Goal: Information Seeking & Learning: Learn about a topic

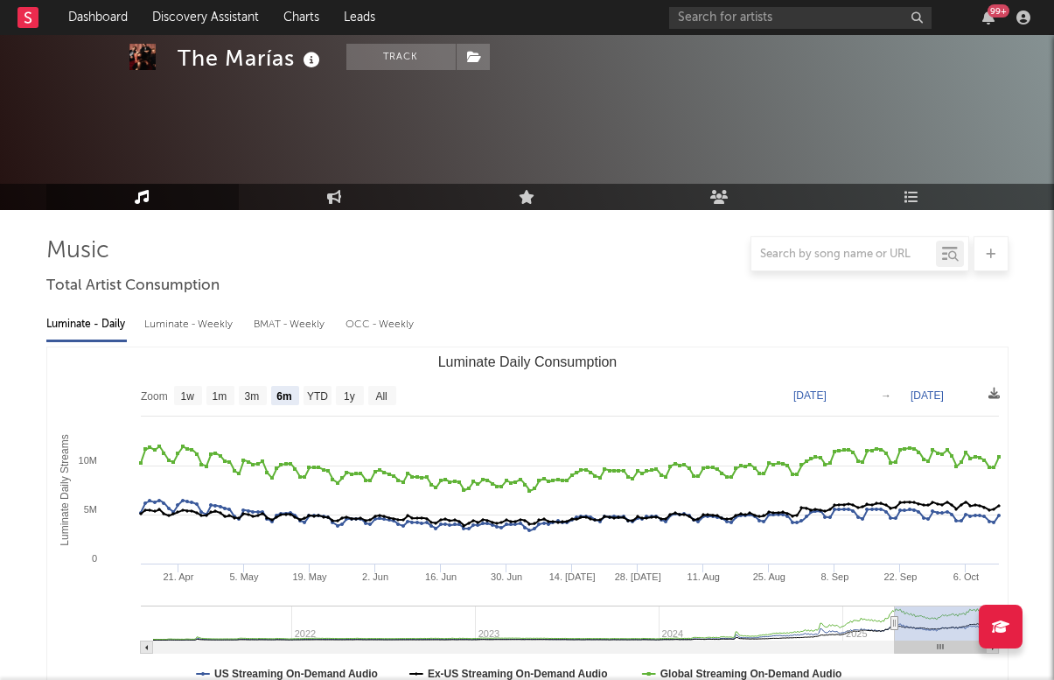
select select "6m"
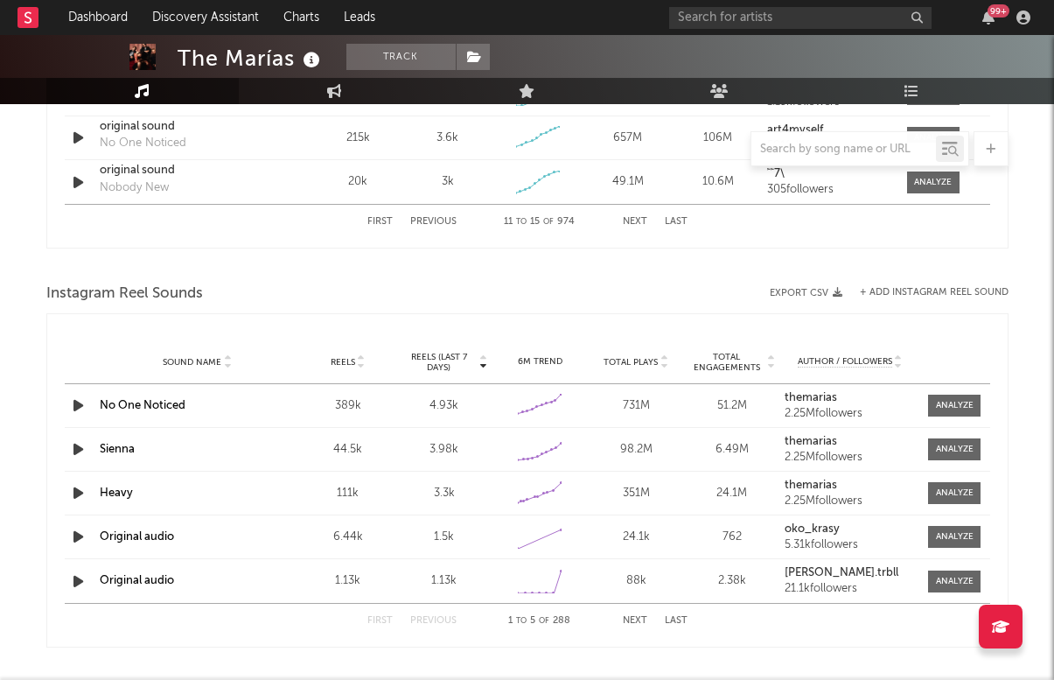
click at [825, 3] on div "99 +" at bounding box center [852, 17] width 367 height 35
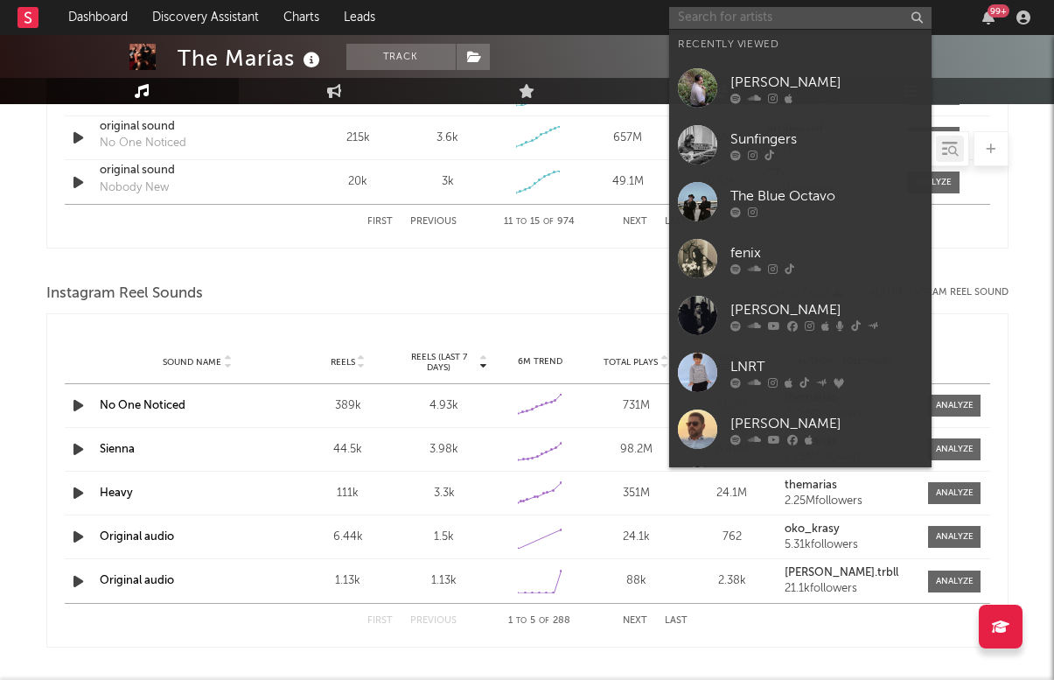
click at [877, 9] on input "text" at bounding box center [800, 18] width 262 height 22
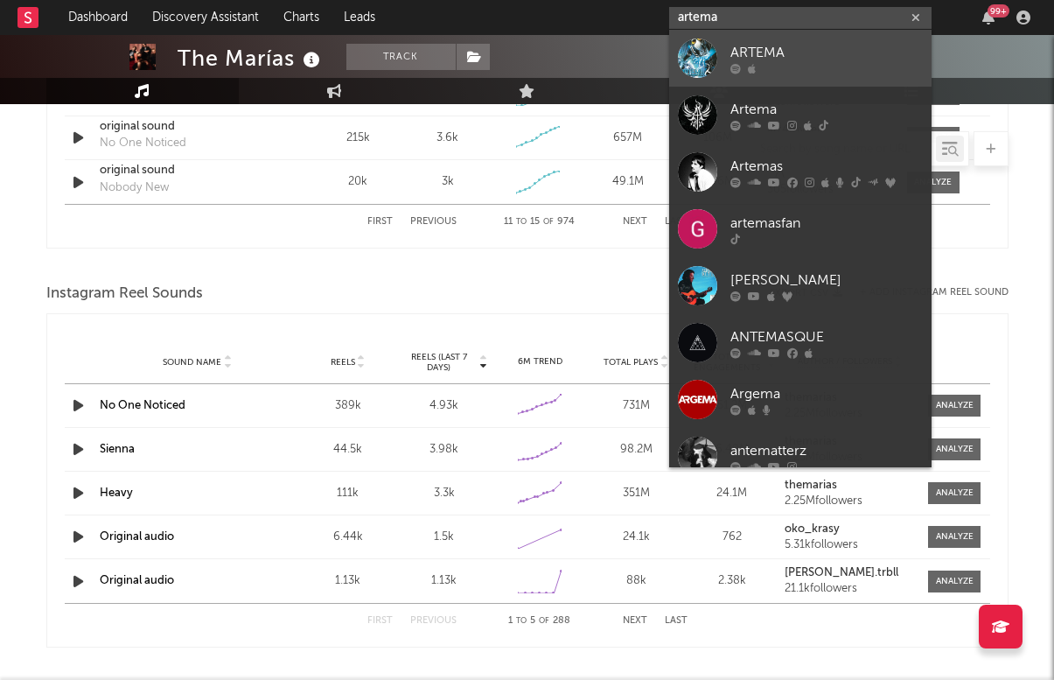
type input "artema"
click at [812, 51] on div "ARTEMA" at bounding box center [826, 52] width 192 height 21
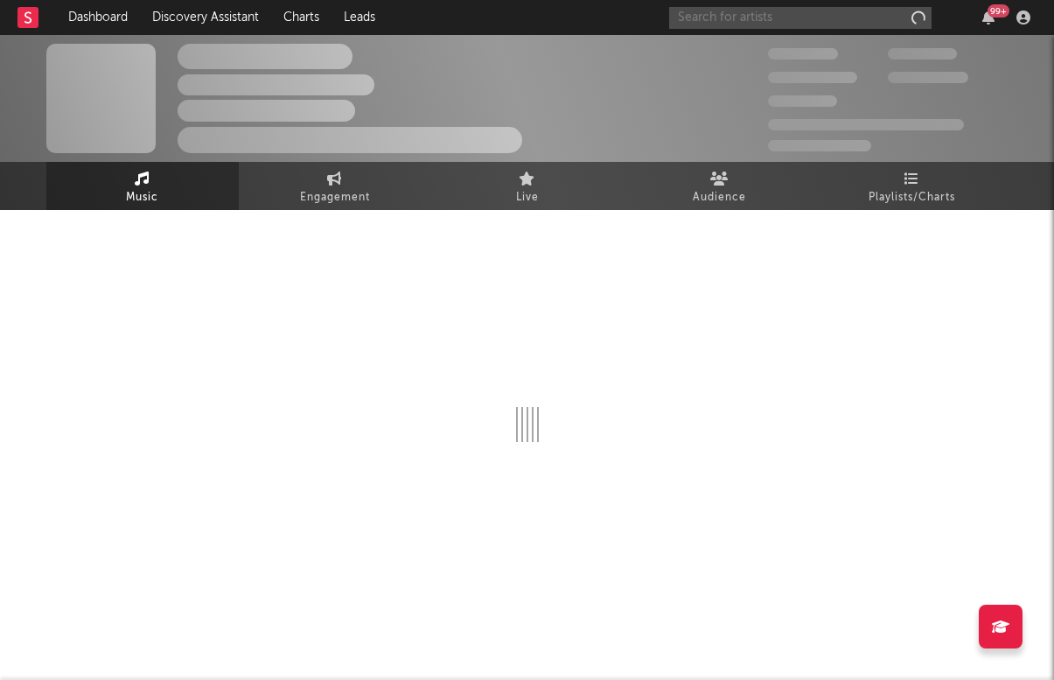
click at [814, 24] on input "text" at bounding box center [800, 18] width 262 height 22
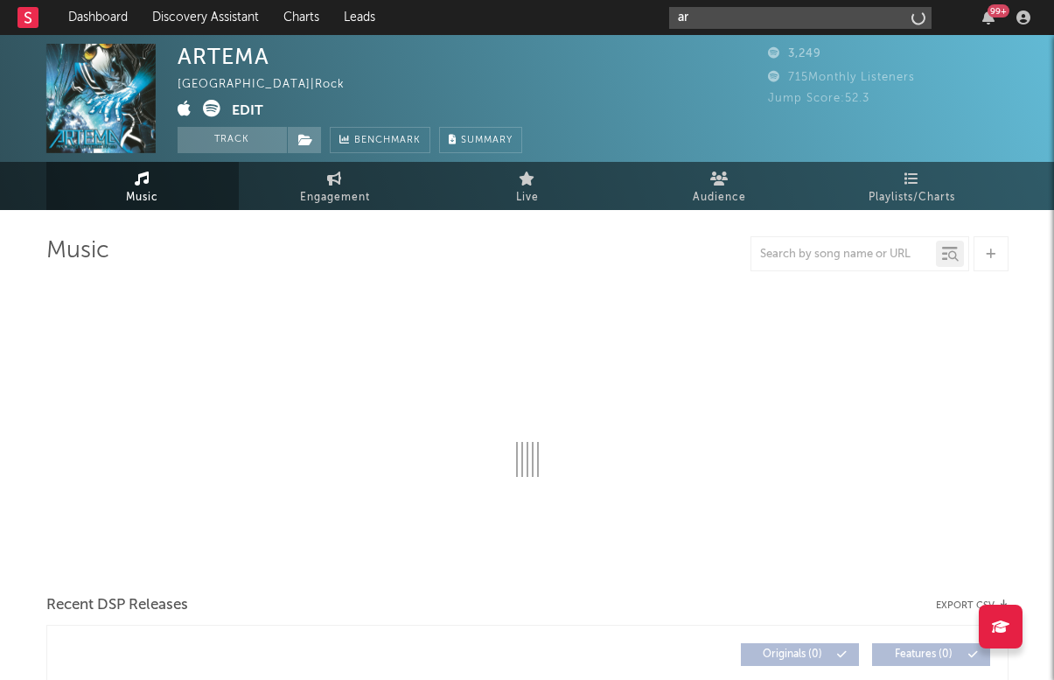
type input "art"
select select "6m"
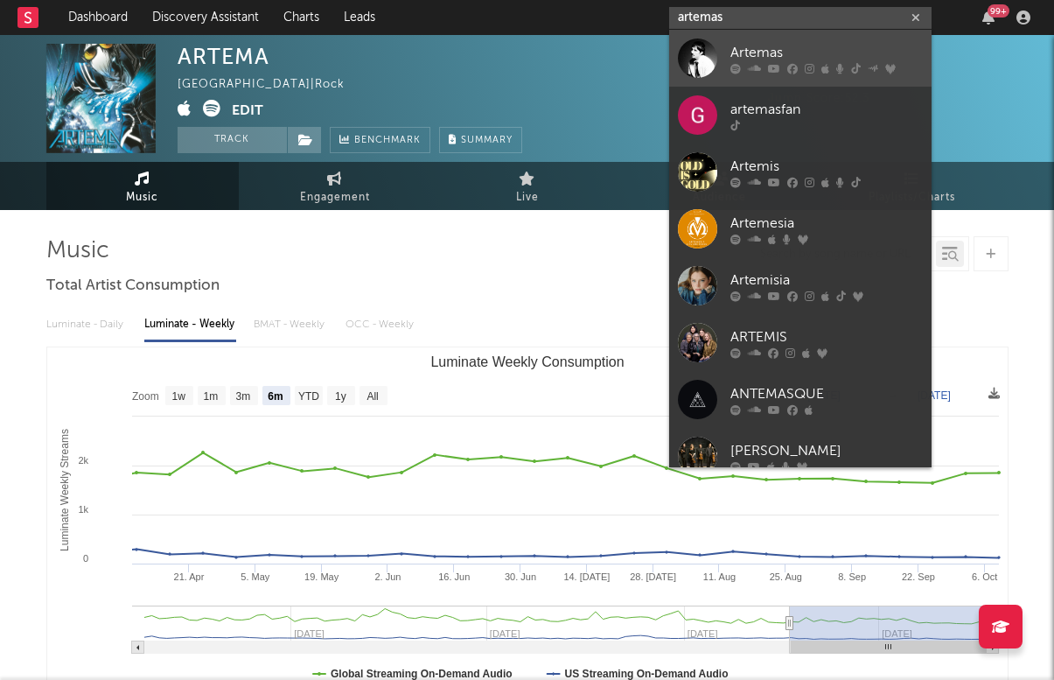
type input "artemas"
click at [797, 45] on div "Artemas" at bounding box center [826, 52] width 192 height 21
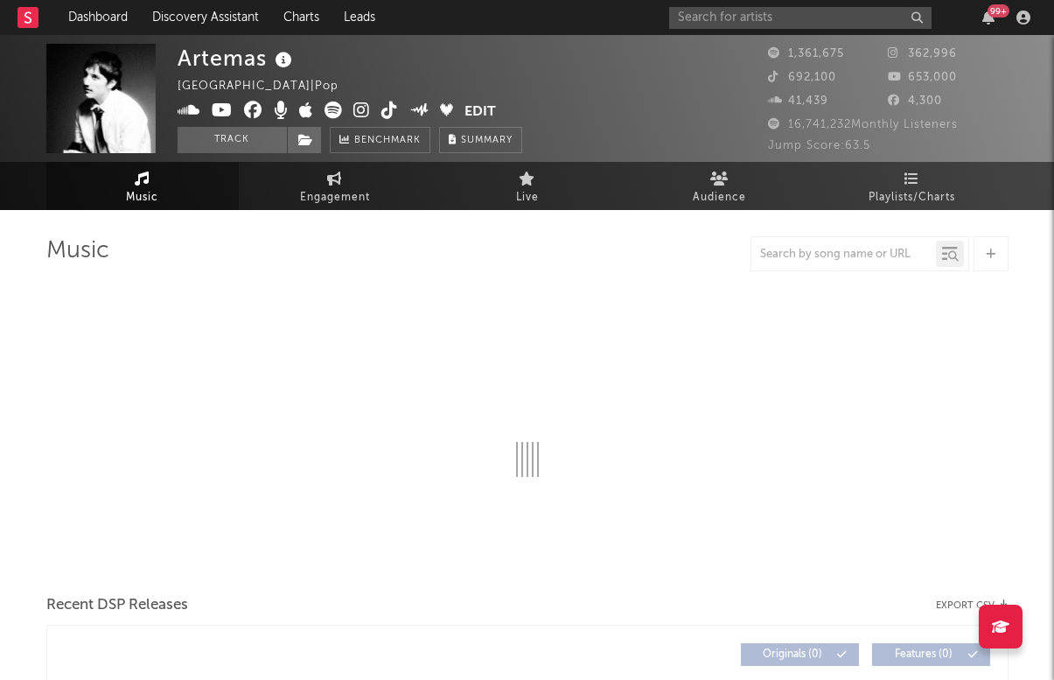
select select "6m"
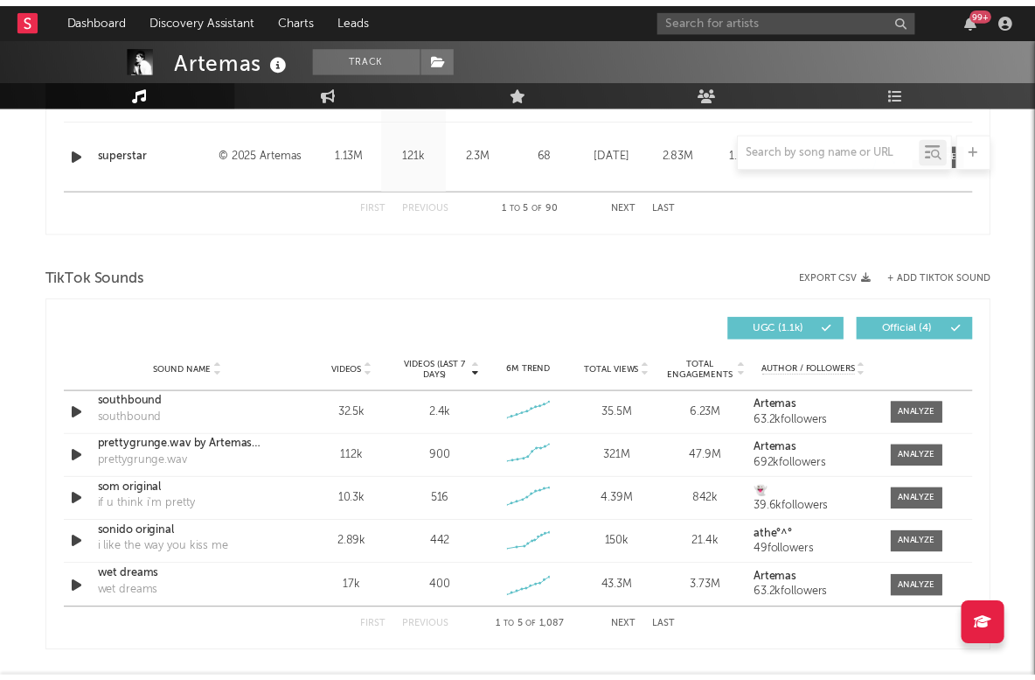
scroll to position [1048, 0]
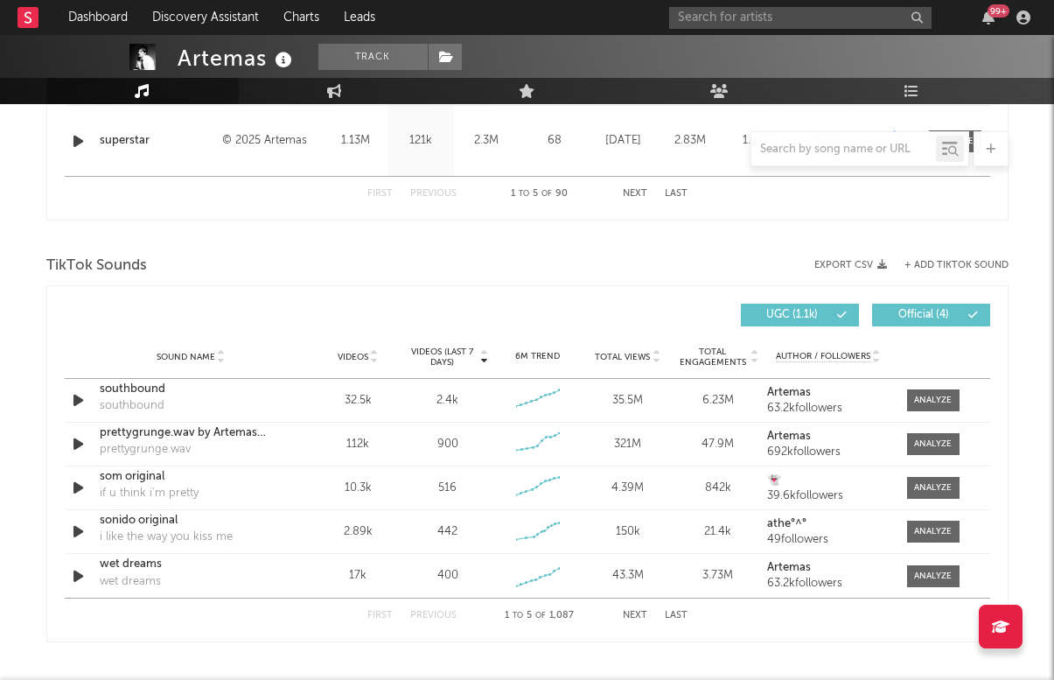
click at [625, 617] on button "Next" at bounding box center [635, 615] width 24 height 10
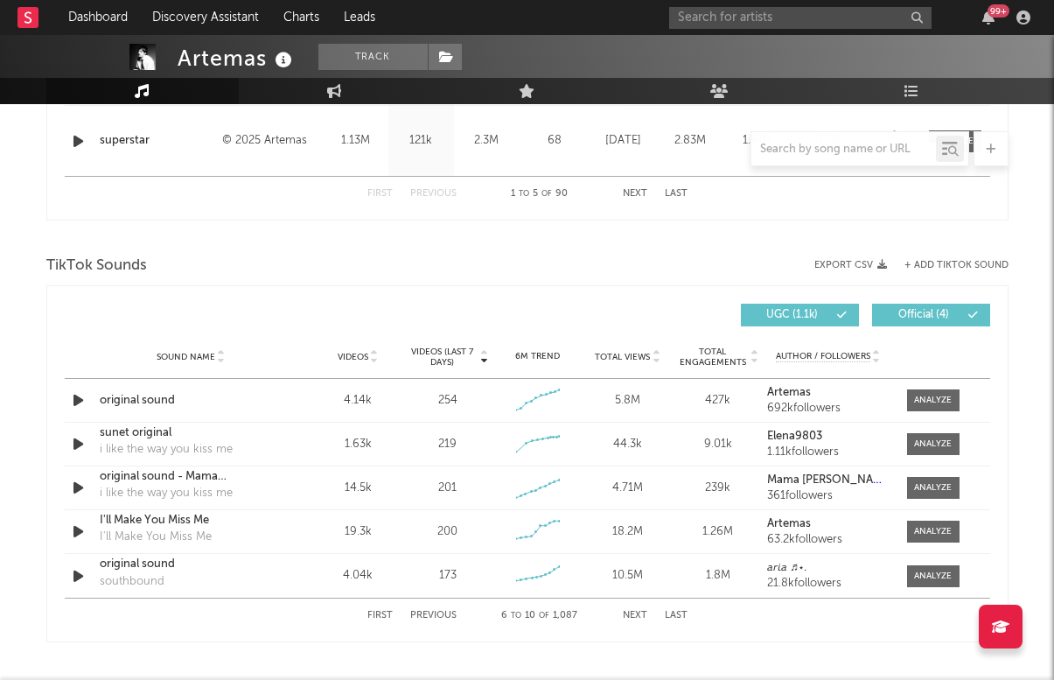
click at [625, 617] on button "Next" at bounding box center [635, 615] width 24 height 10
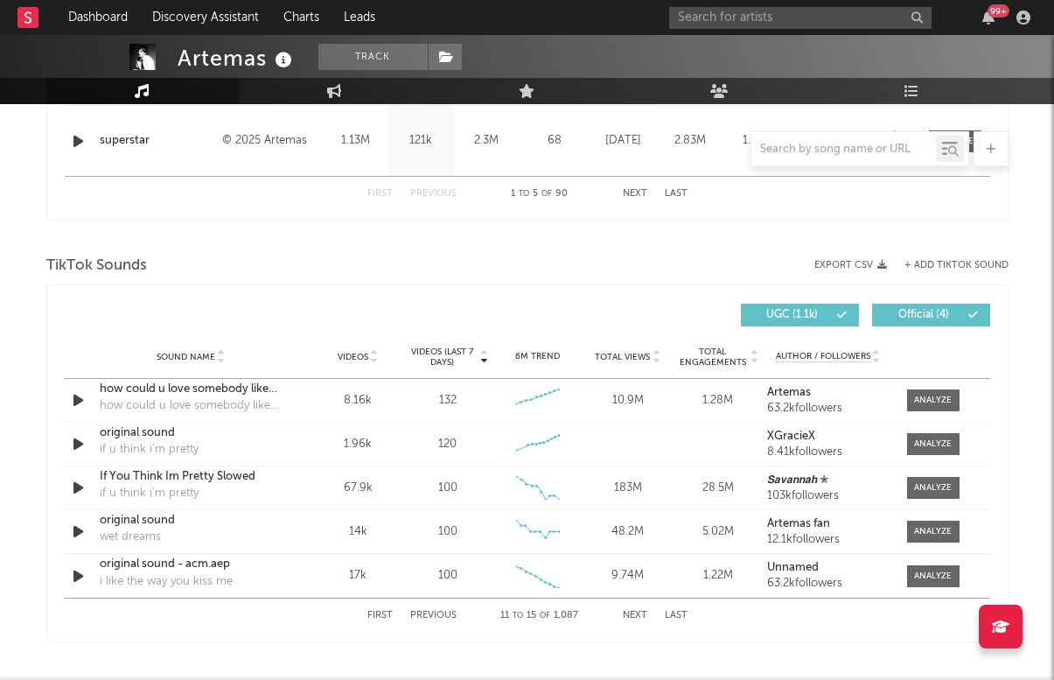
click at [625, 617] on button "Next" at bounding box center [635, 615] width 24 height 10
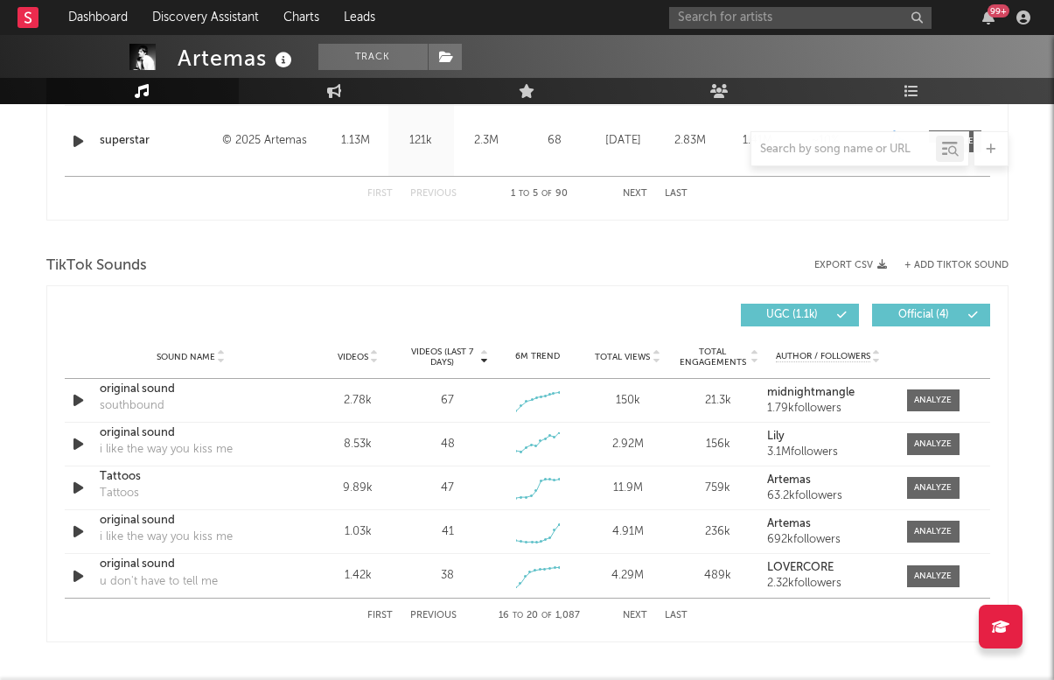
click at [625, 617] on button "Next" at bounding box center [635, 615] width 24 height 10
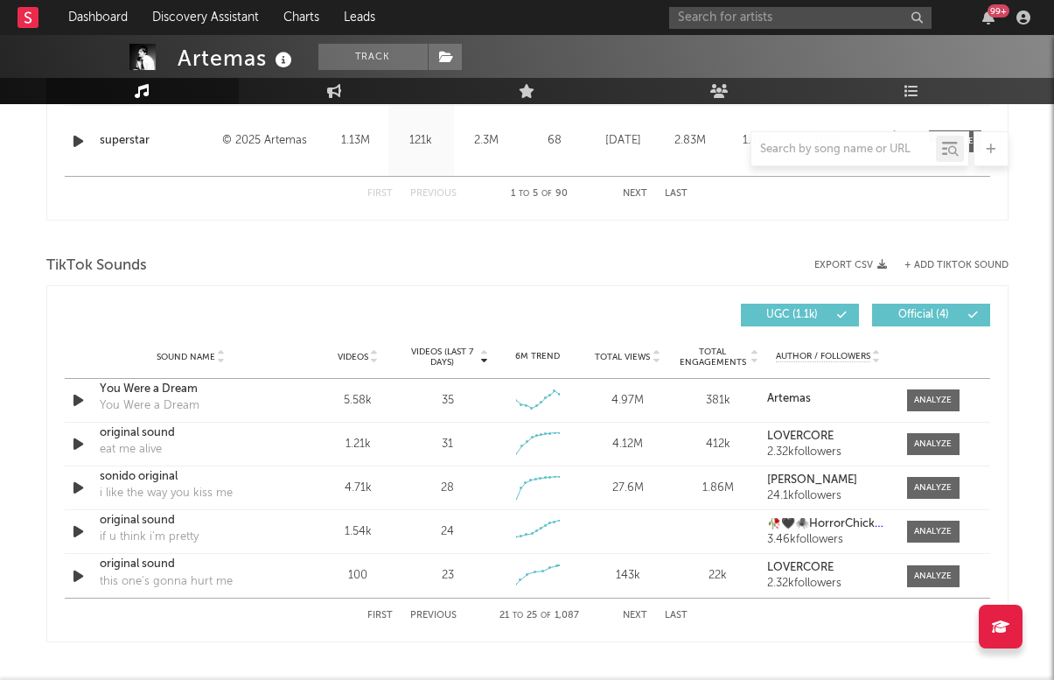
click at [626, 617] on button "Next" at bounding box center [635, 615] width 24 height 10
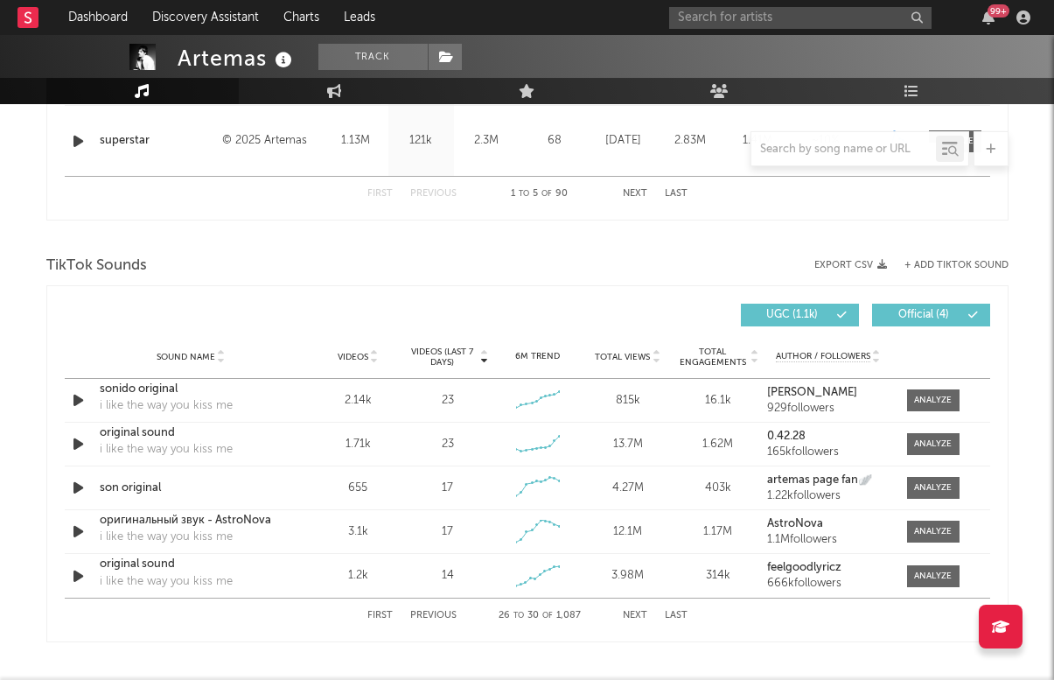
click at [631, 608] on div "First Previous 26 to 30 of 1,087 Next Last" at bounding box center [527, 615] width 320 height 34
click at [631, 609] on div "First Previous 26 to 30 of 1,087 Next Last" at bounding box center [527, 615] width 320 height 34
click at [632, 613] on button "Next" at bounding box center [635, 615] width 24 height 10
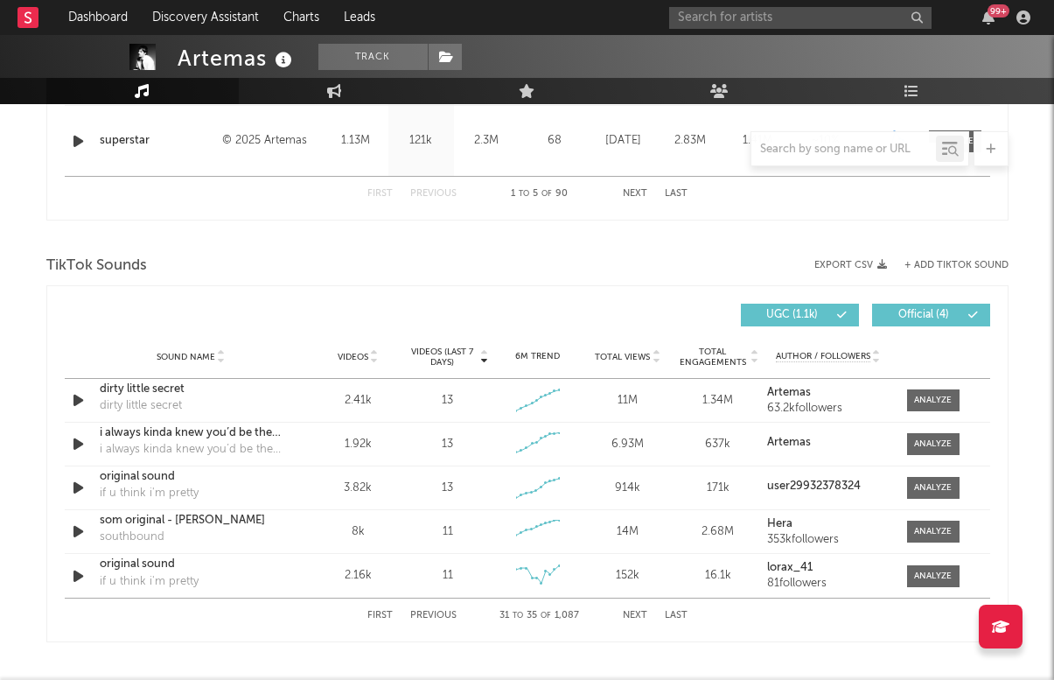
click at [632, 613] on button "Next" at bounding box center [635, 615] width 24 height 10
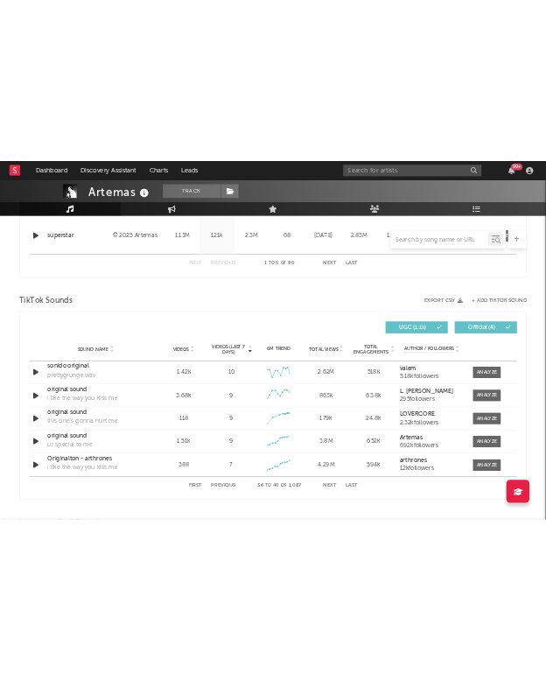
scroll to position [1096, 0]
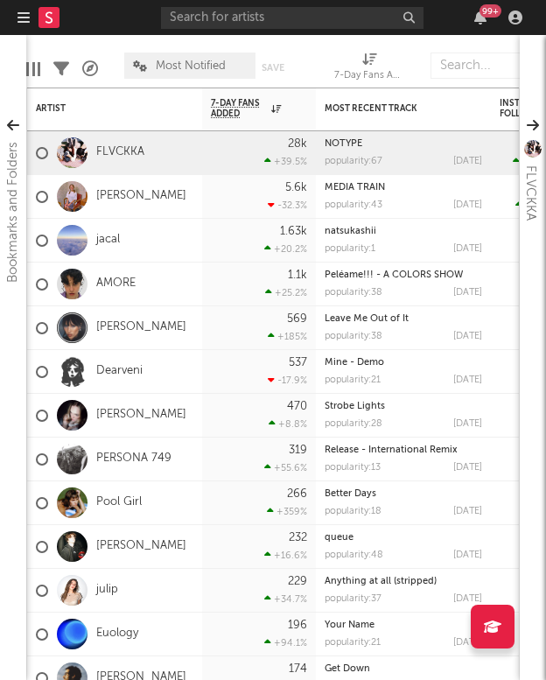
click at [243, 32] on div "99 +" at bounding box center [344, 17] width 367 height 35
click at [243, 30] on div "99 +" at bounding box center [344, 17] width 367 height 35
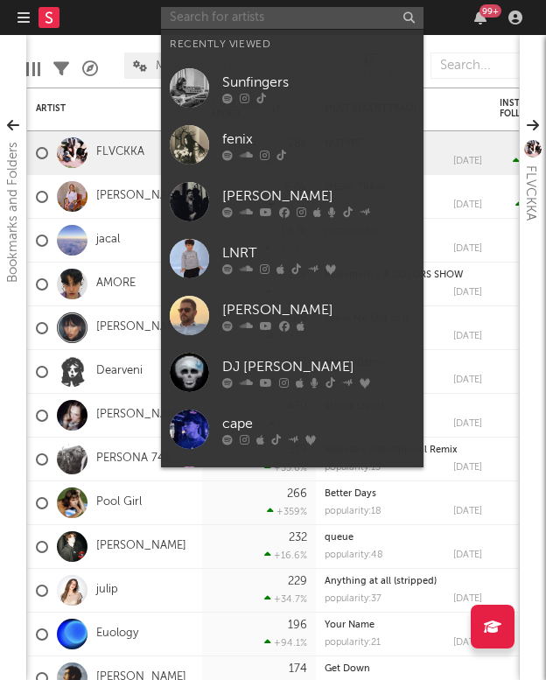
click at [242, 18] on input "text" at bounding box center [292, 18] width 262 height 22
type input "e"
type input "r"
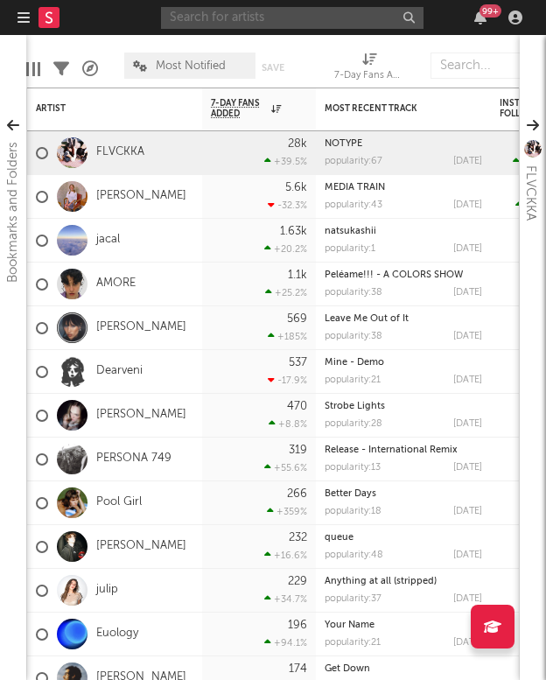
type input "e"
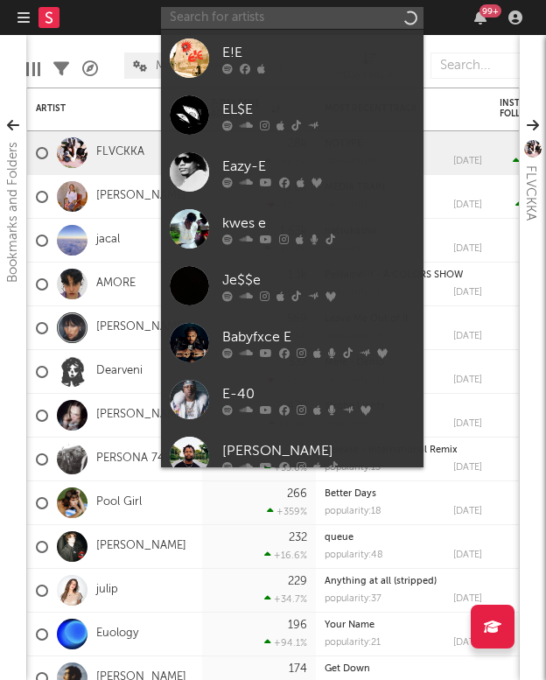
type input "r"
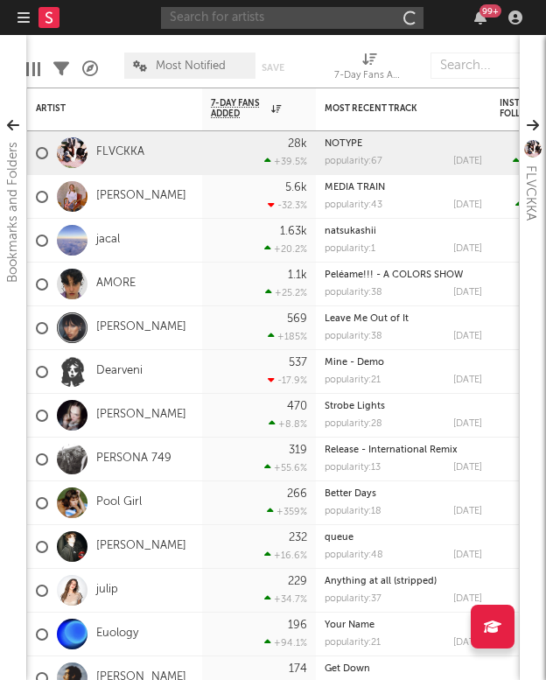
type input "r"
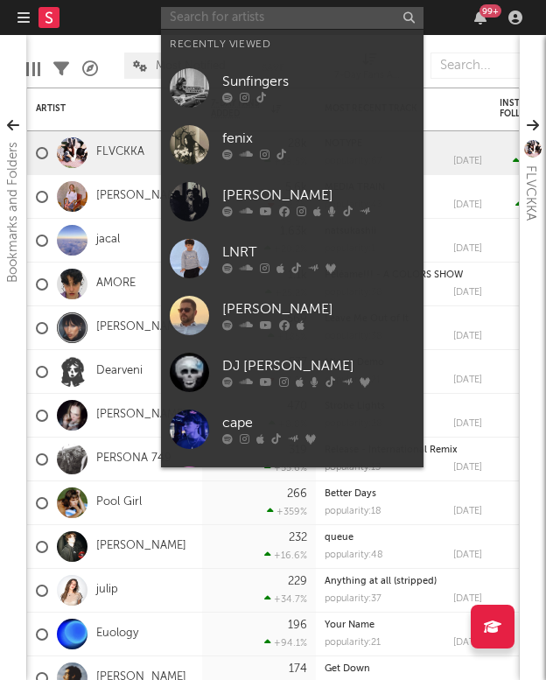
type input "r"
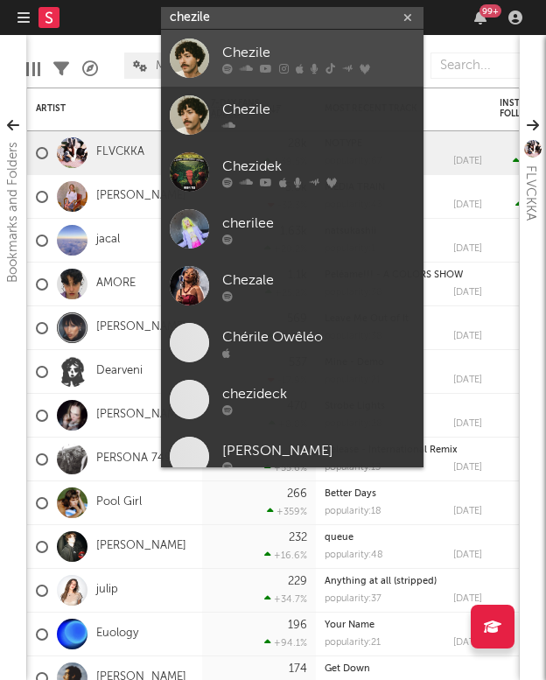
type input "chezile"
click at [336, 37] on link "Chezile" at bounding box center [292, 58] width 262 height 57
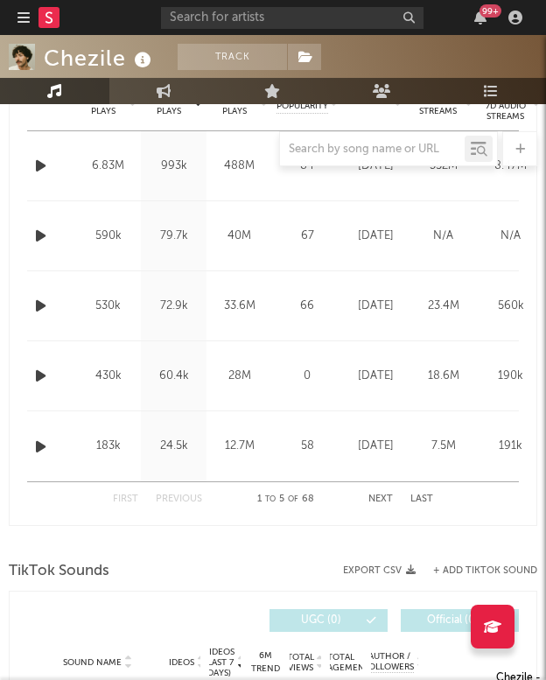
select select "6m"
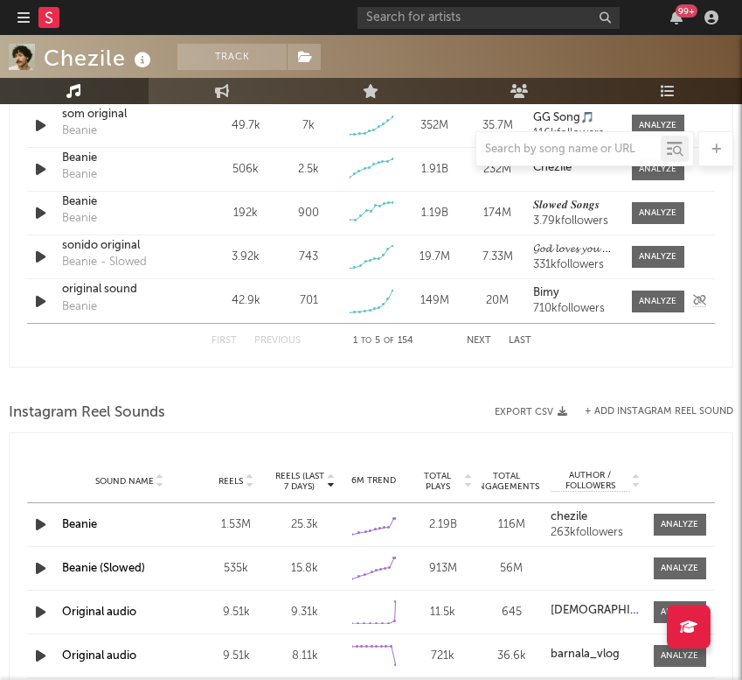
scroll to position [1406, 0]
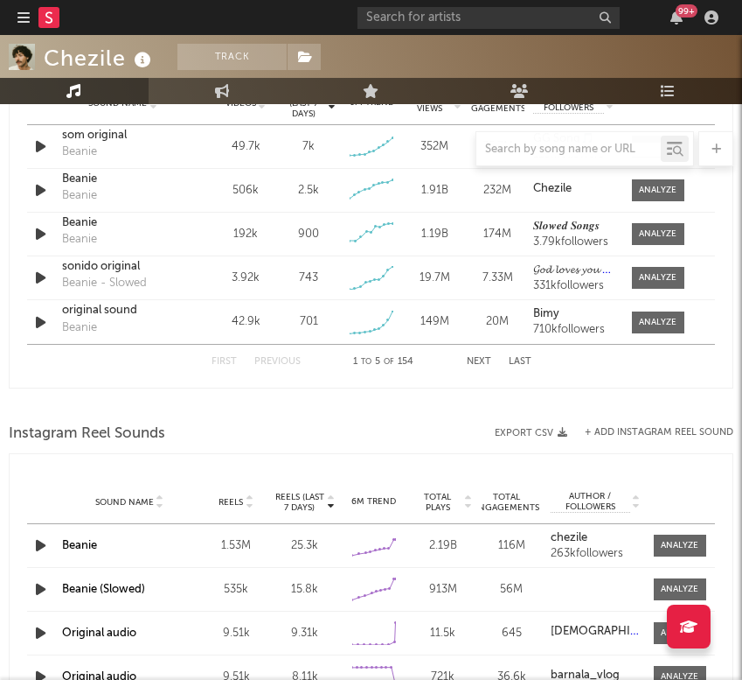
click at [471, 360] on button "Next" at bounding box center [479, 362] width 24 height 10
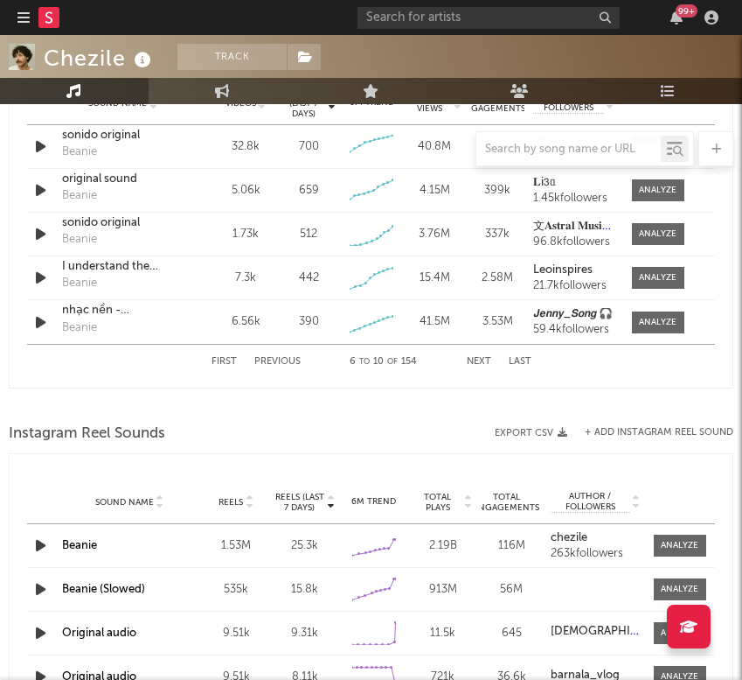
click at [486, 357] on button "Next" at bounding box center [479, 362] width 24 height 10
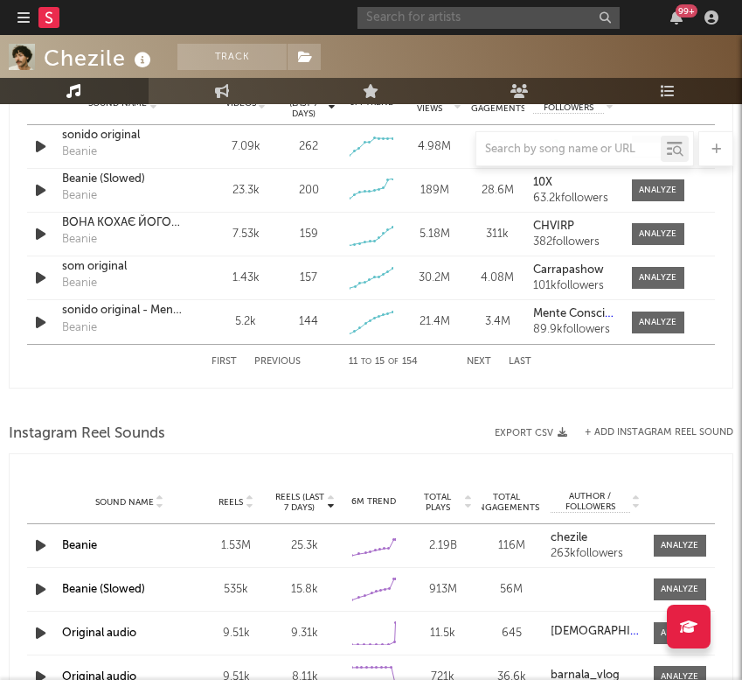
click at [517, 20] on input "text" at bounding box center [489, 18] width 262 height 22
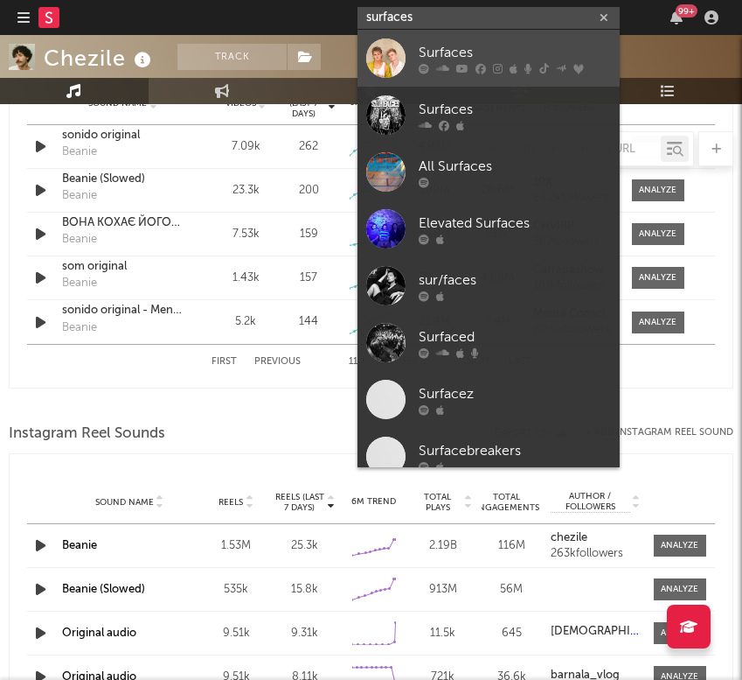
type input "surfaces"
click at [436, 47] on div "Surfaces" at bounding box center [515, 52] width 192 height 21
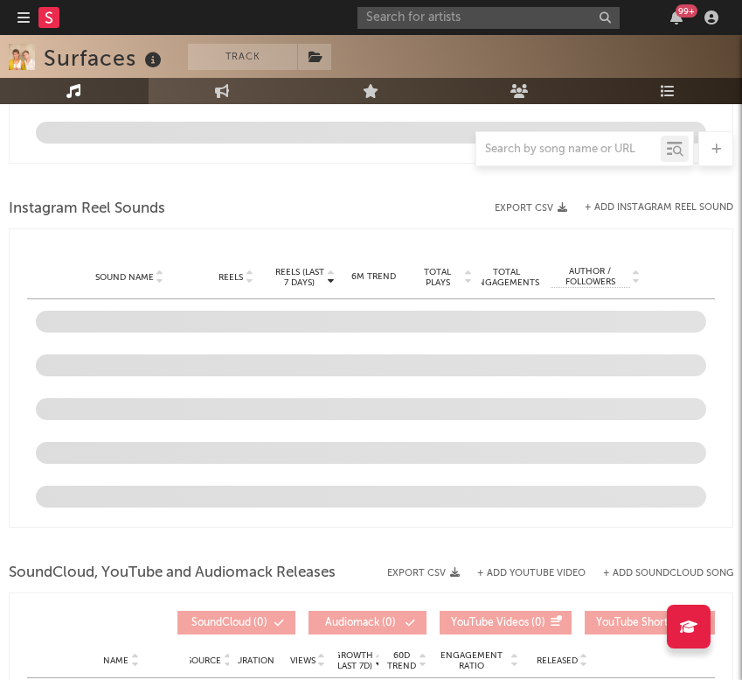
scroll to position [1561, 0]
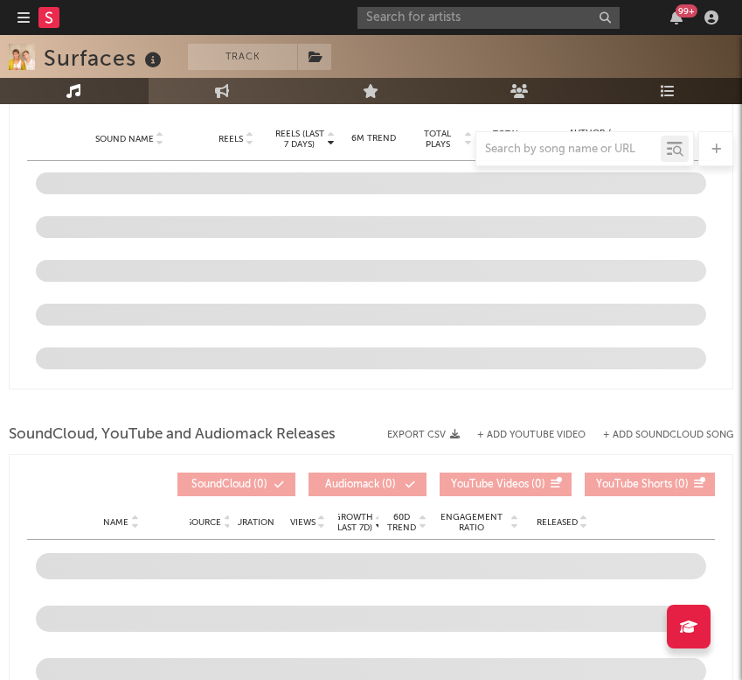
select select "6m"
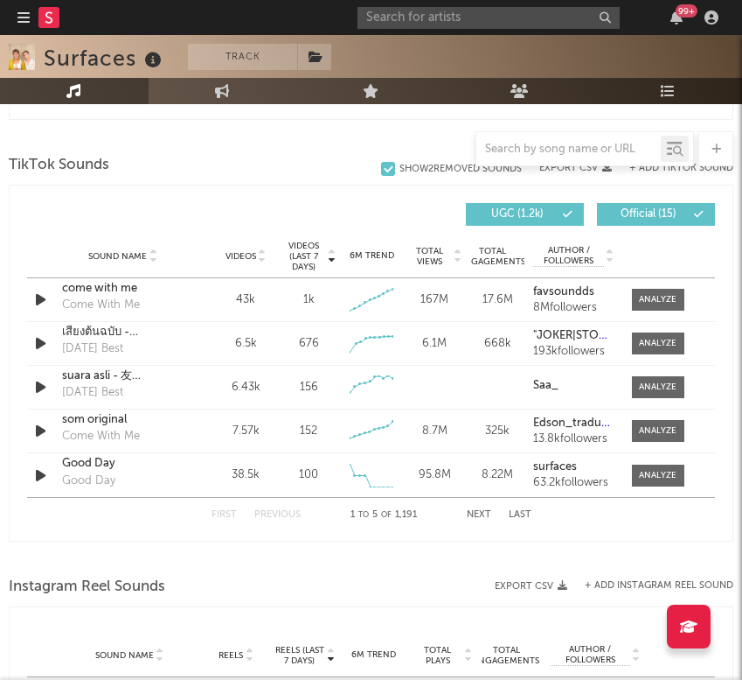
scroll to position [1255, 0]
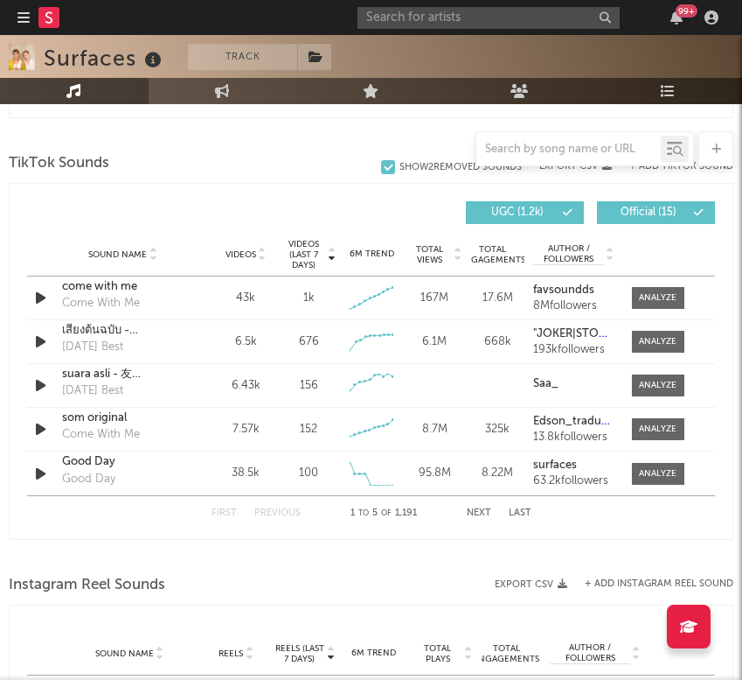
click at [474, 513] on button "Next" at bounding box center [479, 513] width 24 height 10
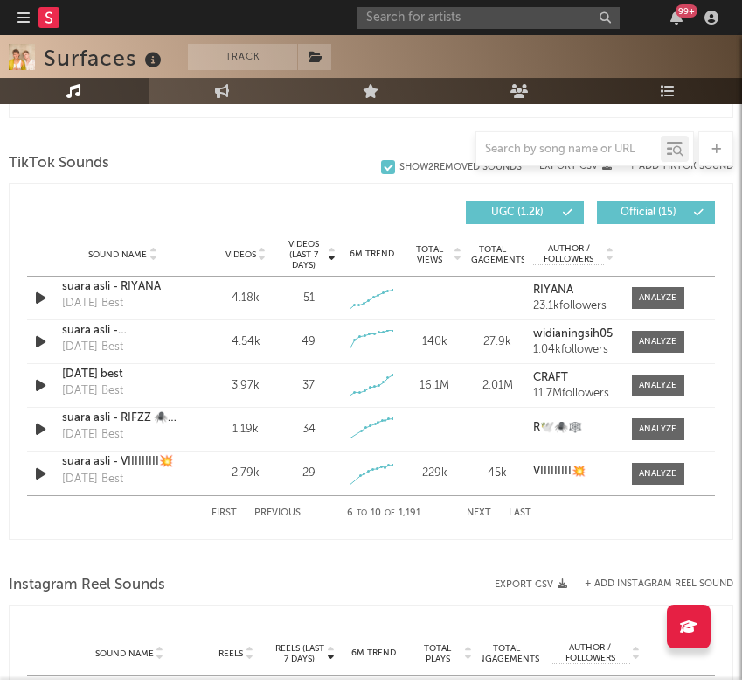
click at [474, 513] on button "Next" at bounding box center [479, 513] width 24 height 10
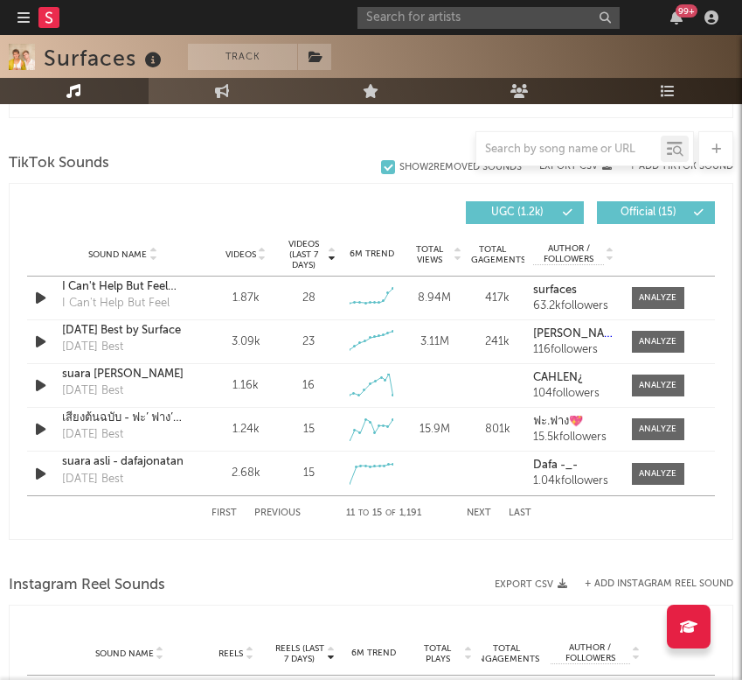
click at [474, 513] on button "Next" at bounding box center [479, 513] width 24 height 10
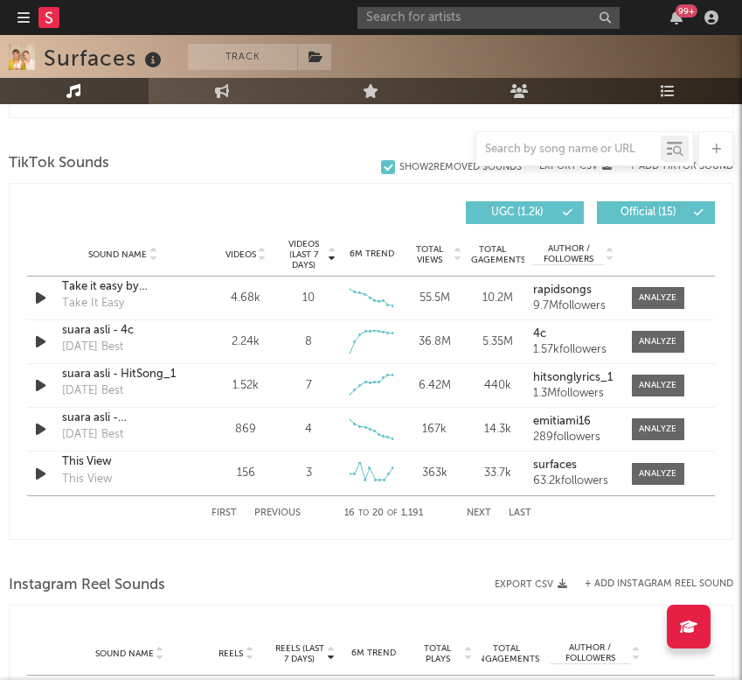
click at [516, 515] on button "Last" at bounding box center [520, 513] width 23 height 10
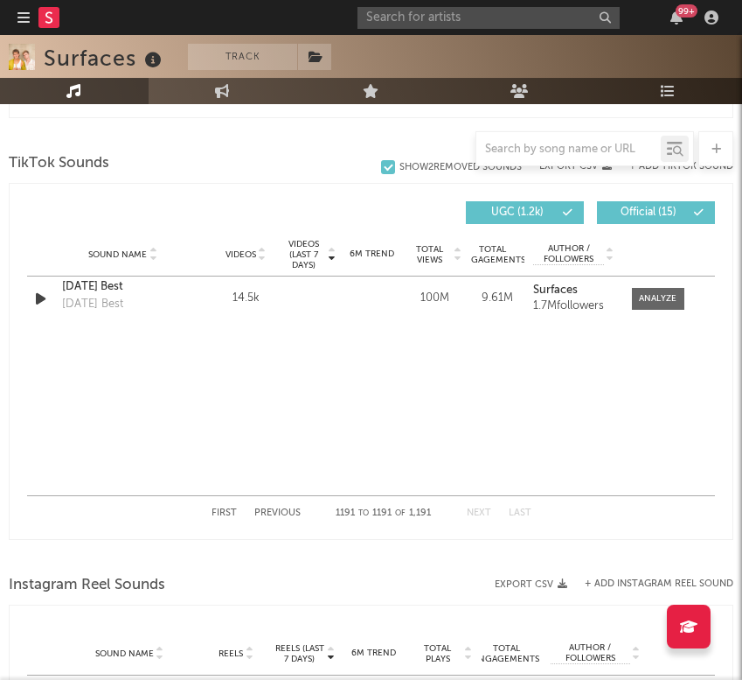
click at [280, 514] on button "Previous" at bounding box center [277, 513] width 46 height 10
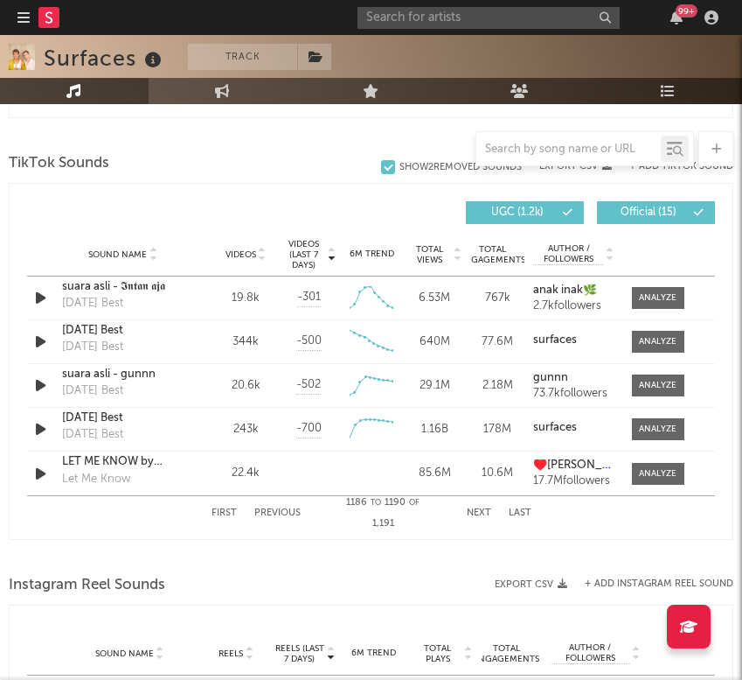
click at [277, 509] on button "Previous" at bounding box center [277, 513] width 46 height 10
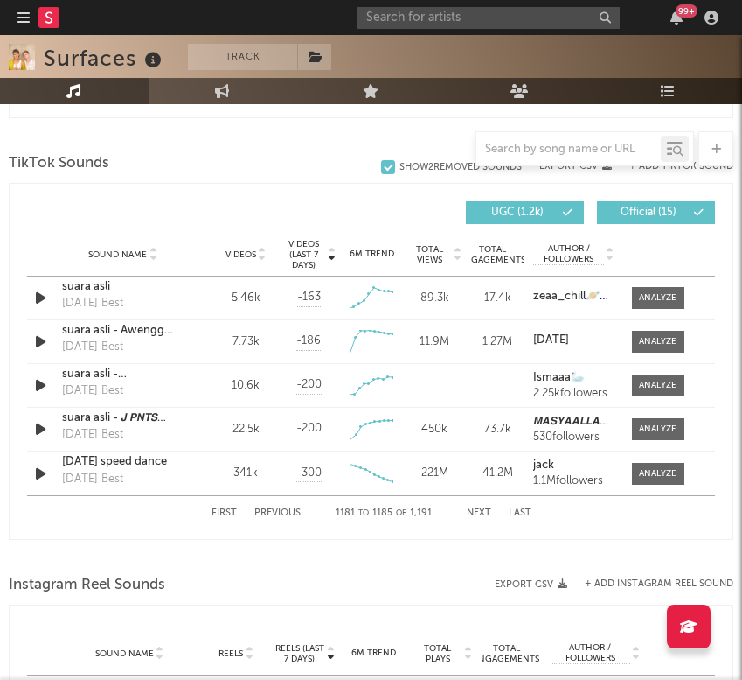
click at [277, 508] on button "Previous" at bounding box center [277, 513] width 46 height 10
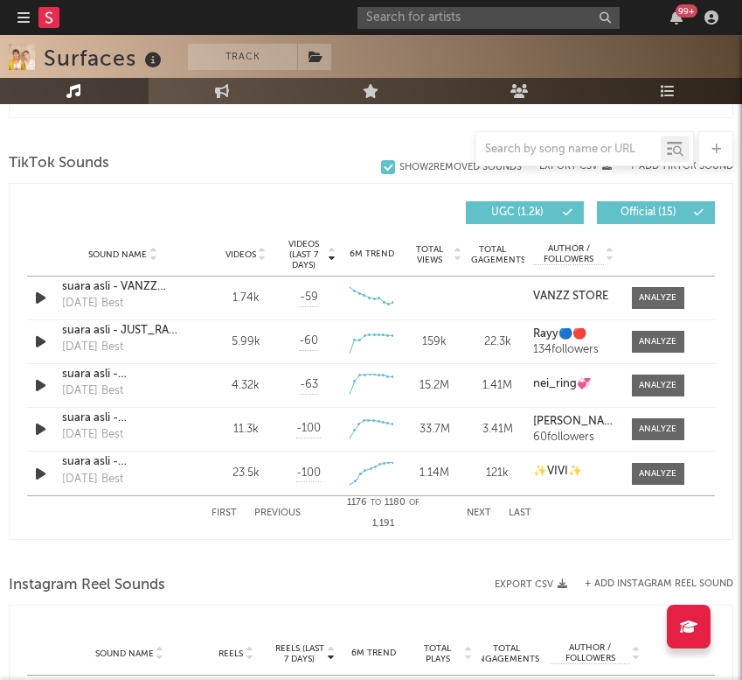
click at [277, 508] on button "Previous" at bounding box center [277, 513] width 46 height 10
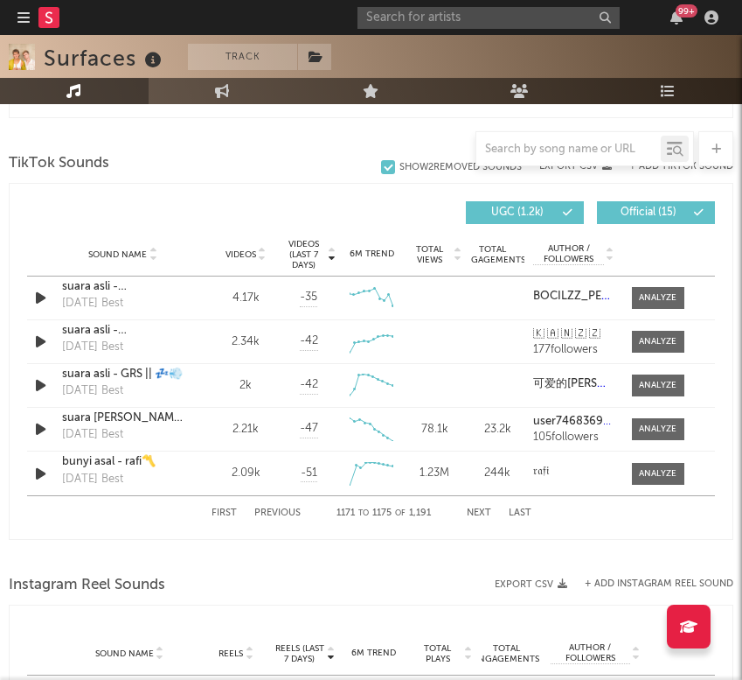
click at [277, 508] on button "Previous" at bounding box center [277, 513] width 46 height 10
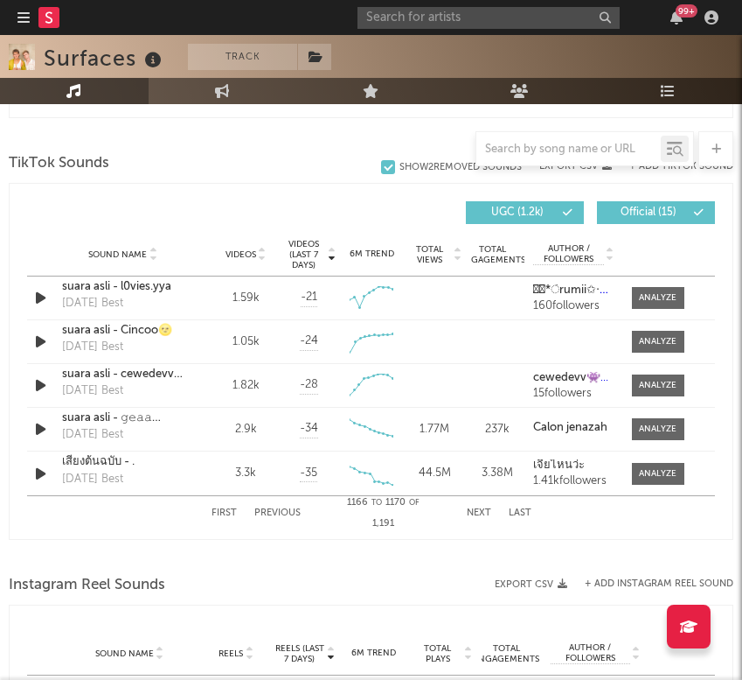
click at [277, 508] on button "Previous" at bounding box center [277, 513] width 46 height 10
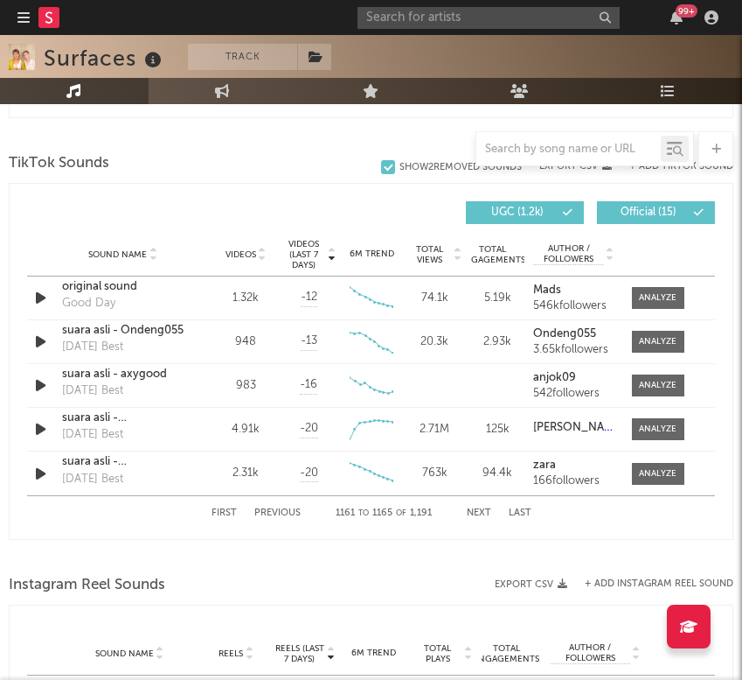
click at [277, 508] on button "Previous" at bounding box center [277, 513] width 46 height 10
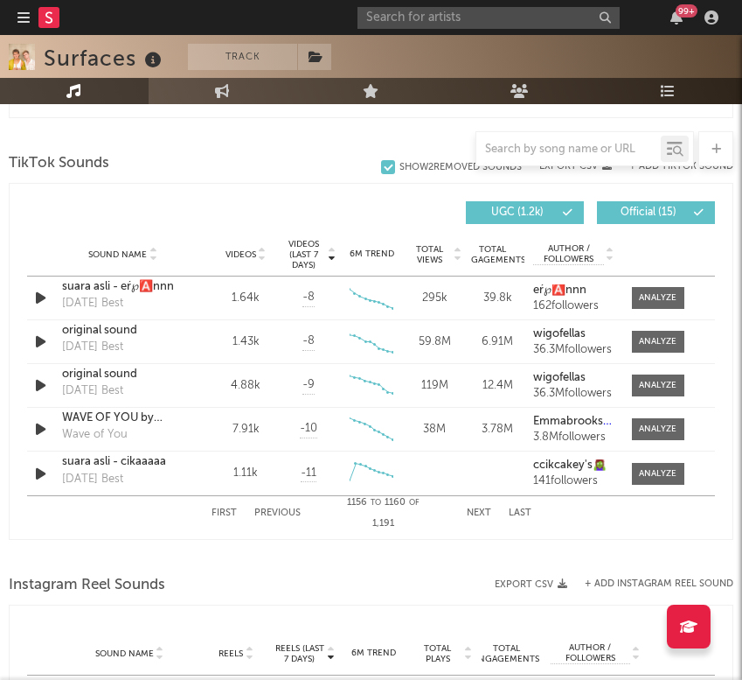
click at [277, 508] on button "Previous" at bounding box center [277, 513] width 46 height 10
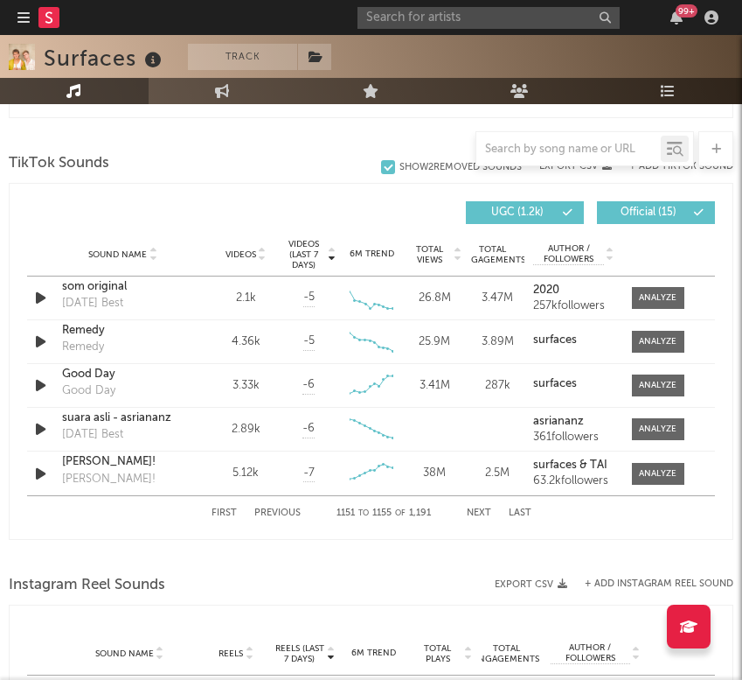
click at [277, 508] on button "Previous" at bounding box center [277, 513] width 46 height 10
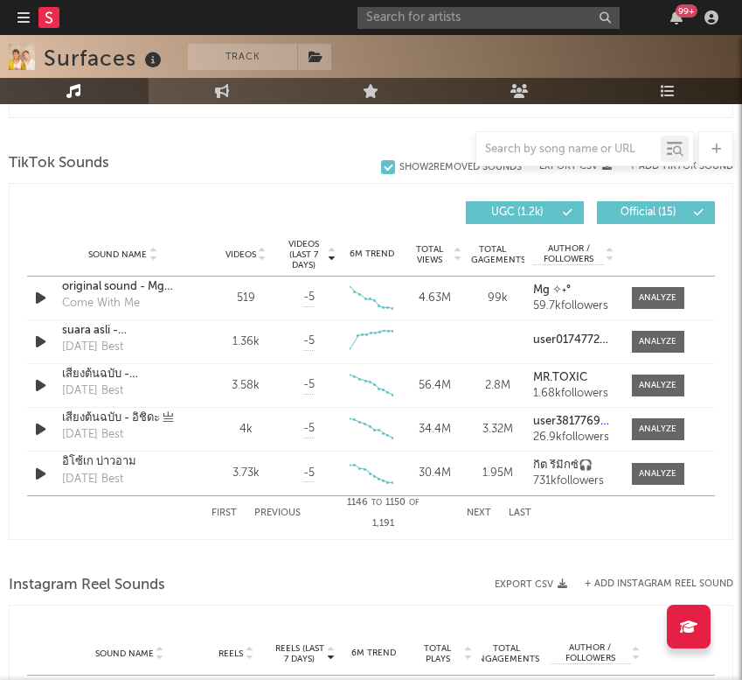
click at [277, 508] on button "Previous" at bounding box center [277, 513] width 46 height 10
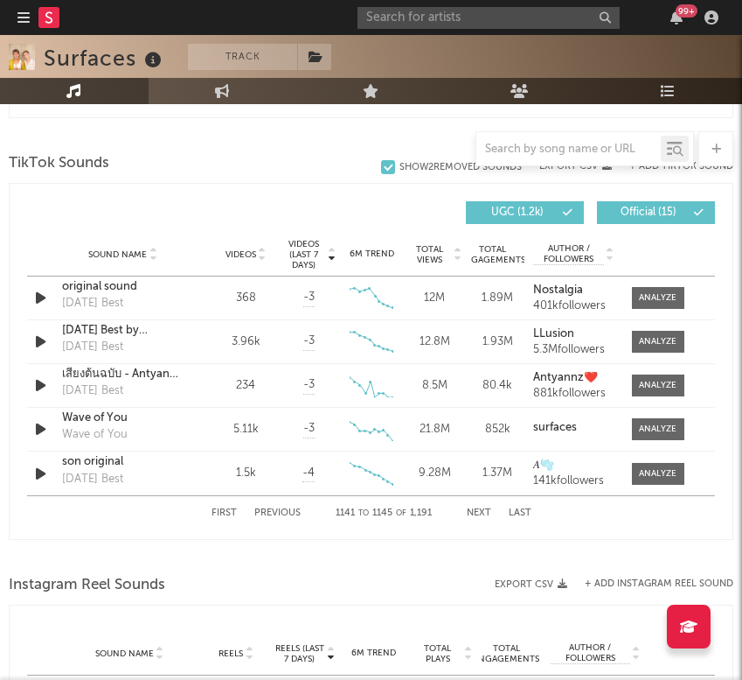
click at [277, 508] on button "Previous" at bounding box center [277, 513] width 46 height 10
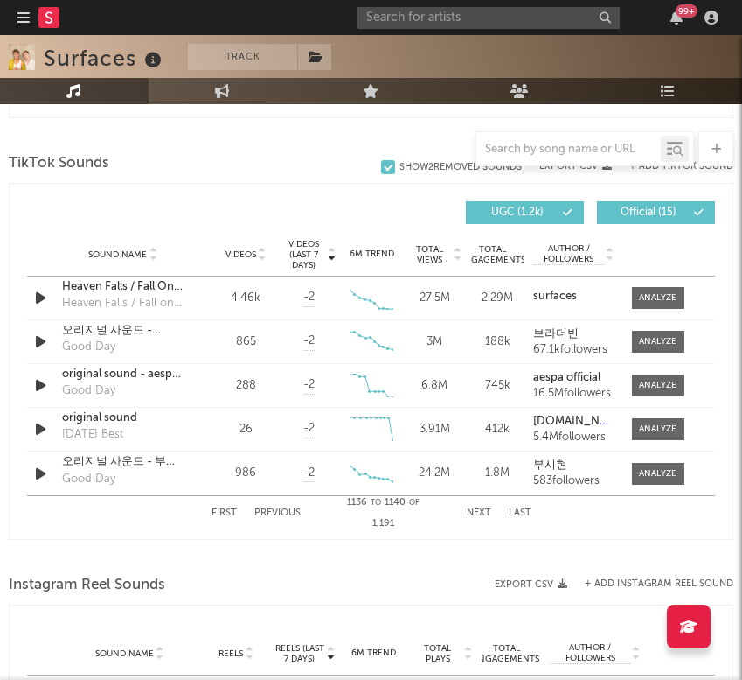
click at [277, 508] on button "Previous" at bounding box center [277, 513] width 46 height 10
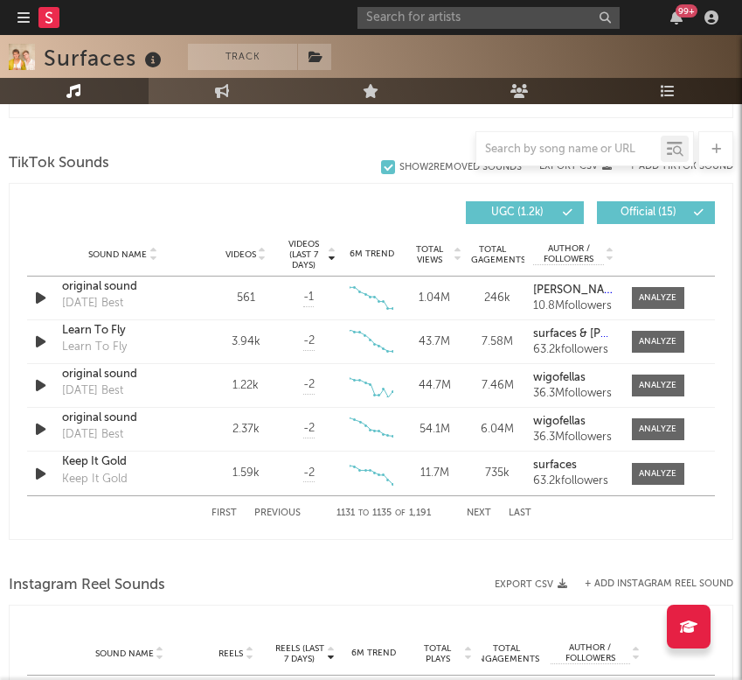
click at [277, 508] on button "Previous" at bounding box center [277, 513] width 46 height 10
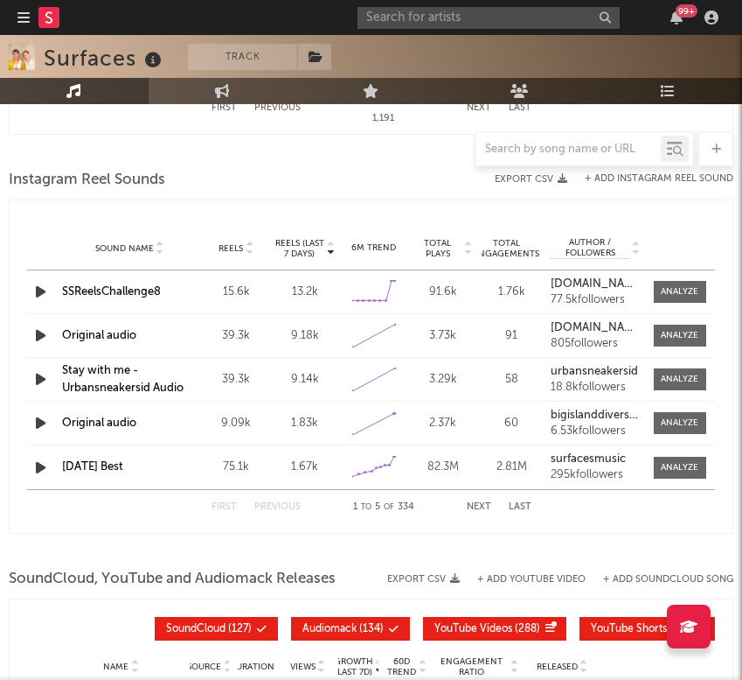
scroll to position [1657, 0]
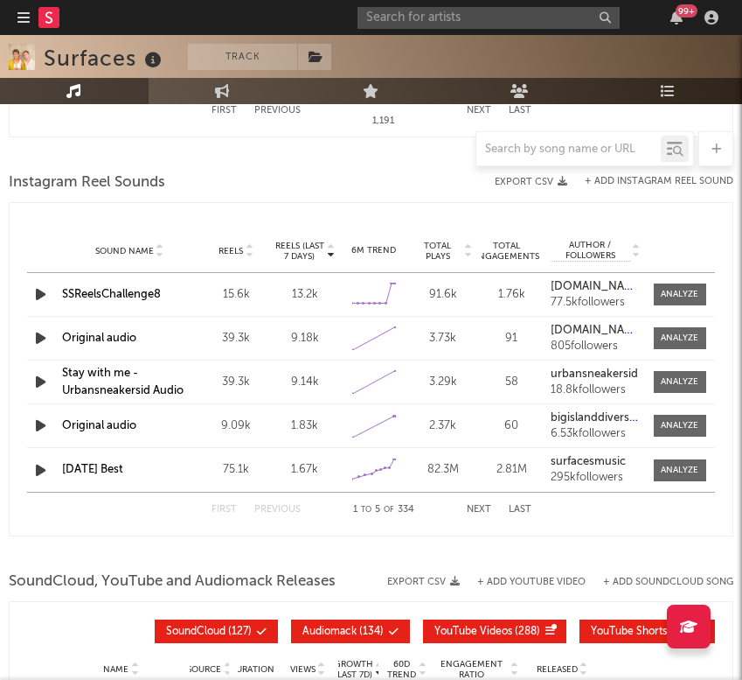
click at [322, 261] on span "Reels (last 7 days)" at bounding box center [300, 250] width 50 height 21
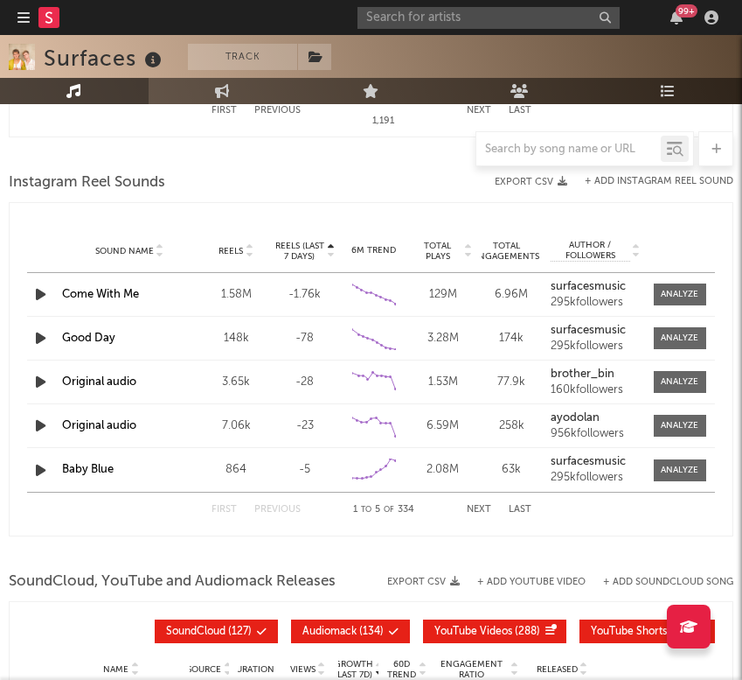
click at [331, 240] on div at bounding box center [329, 250] width 10 height 21
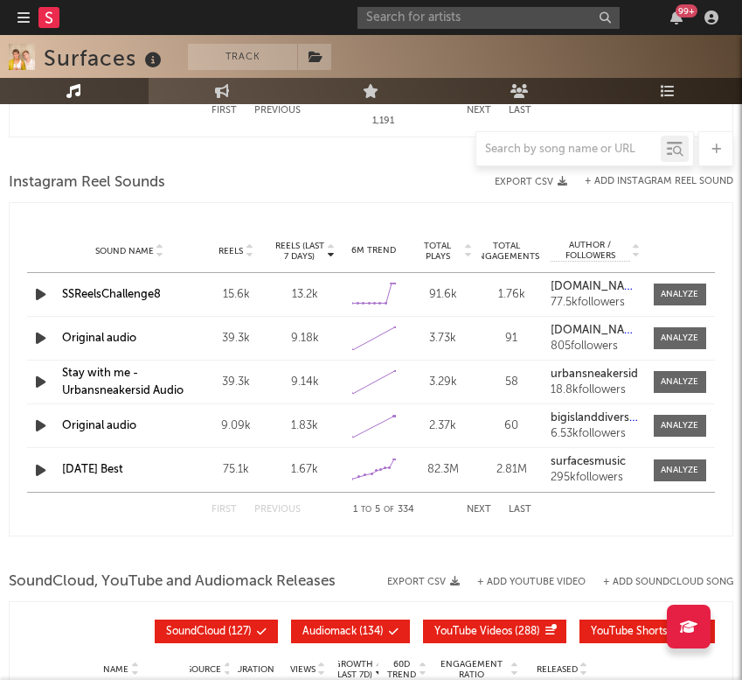
click at [358, 167] on div at bounding box center [371, 155] width 725 height 26
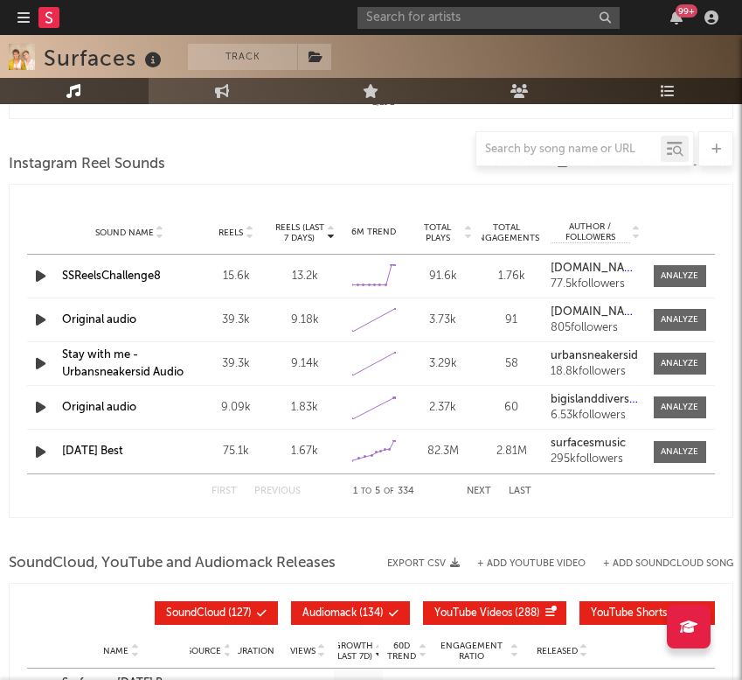
click at [468, 490] on button "Next" at bounding box center [479, 491] width 24 height 10
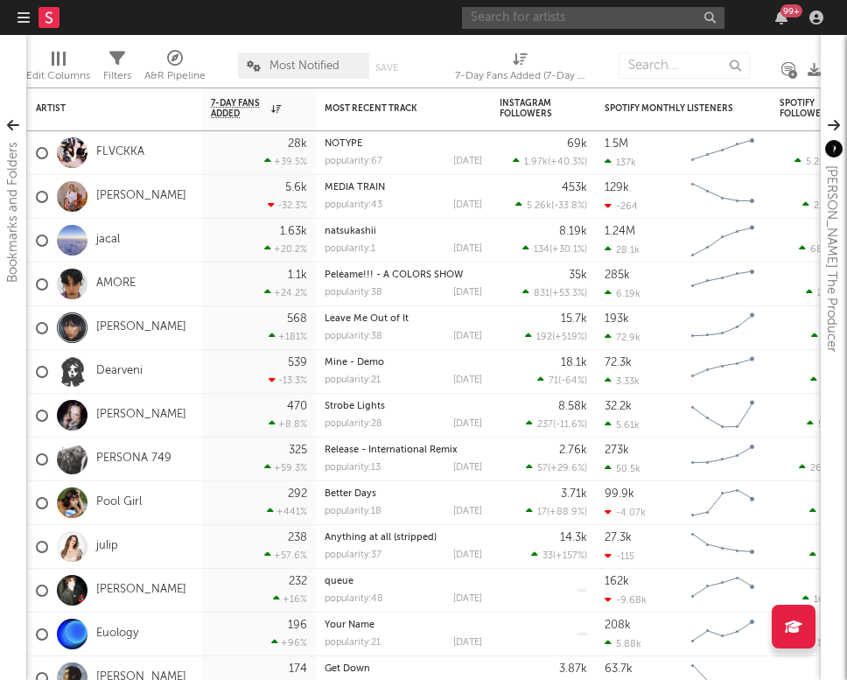
click at [582, 23] on input "text" at bounding box center [593, 18] width 262 height 22
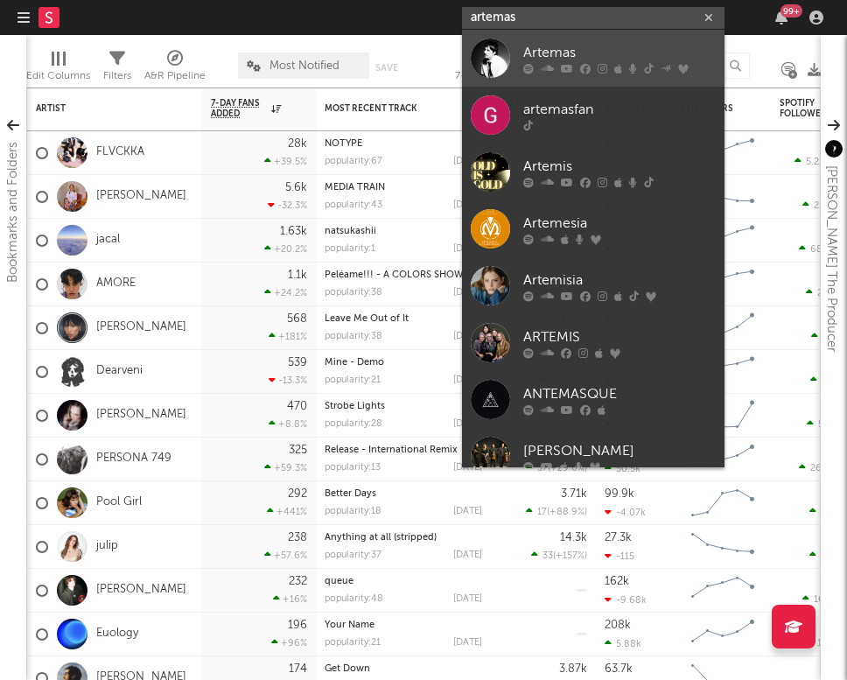
type input "artemas"
click at [559, 52] on div "Artemas" at bounding box center [619, 52] width 192 height 21
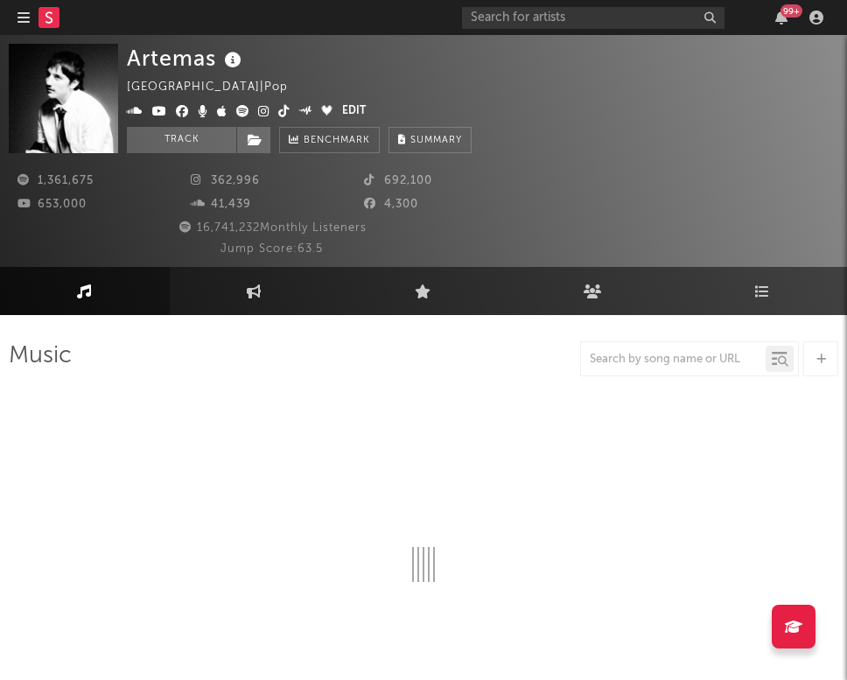
select select "6m"
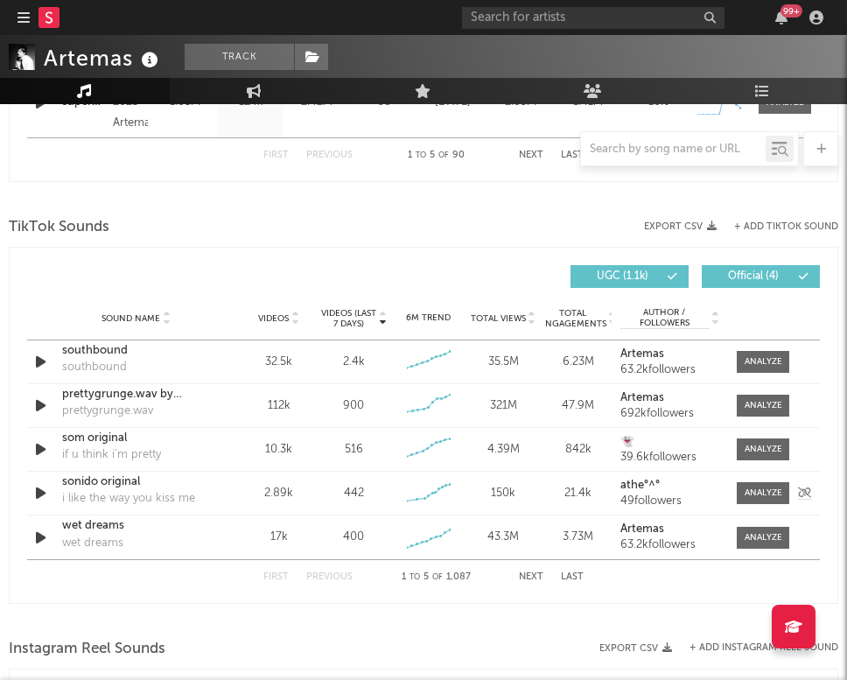
scroll to position [1193, 0]
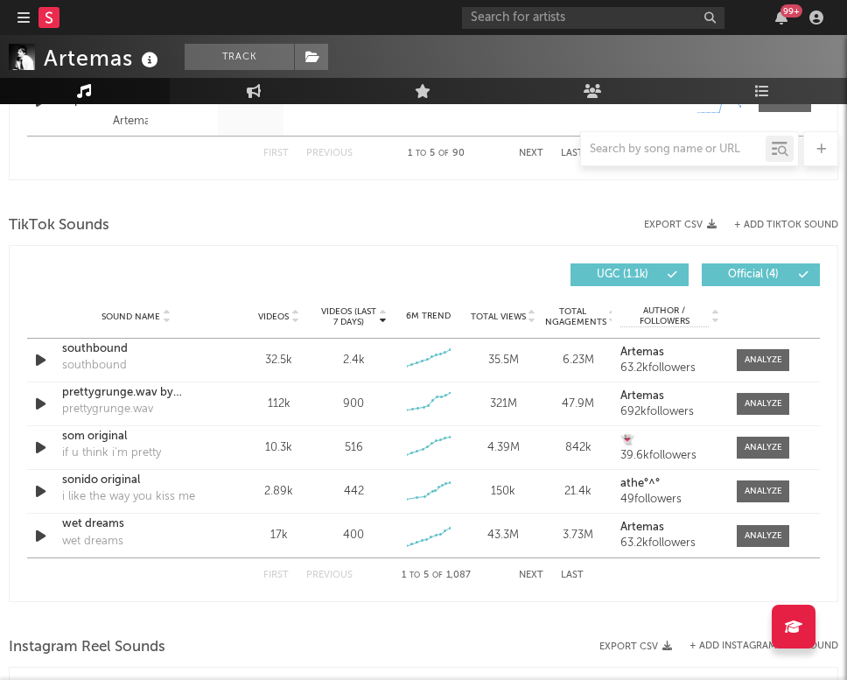
click at [531, 573] on button "Next" at bounding box center [531, 575] width 24 height 10
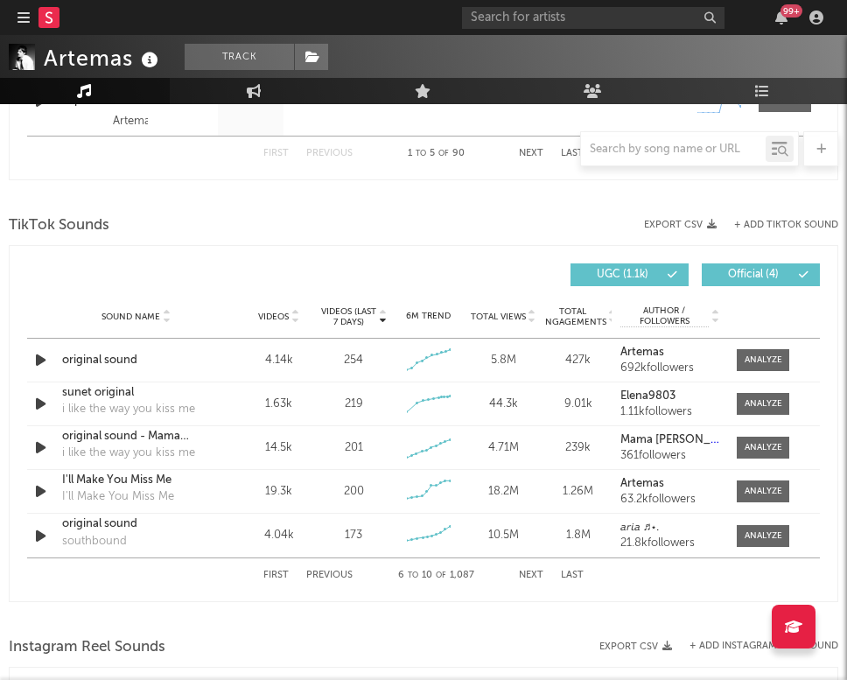
click at [531, 573] on button "Next" at bounding box center [531, 575] width 24 height 10
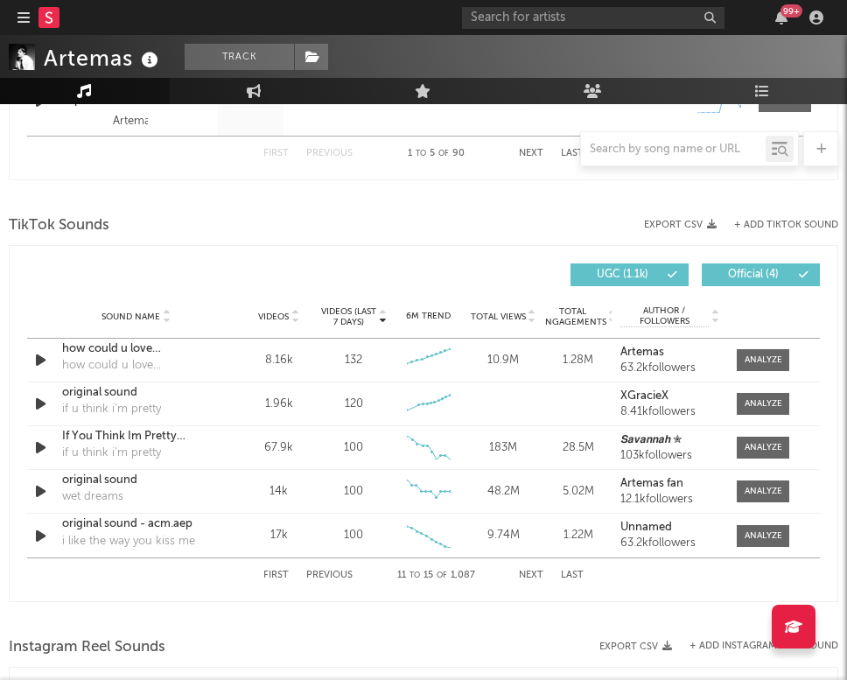
click at [531, 573] on button "Next" at bounding box center [531, 575] width 24 height 10
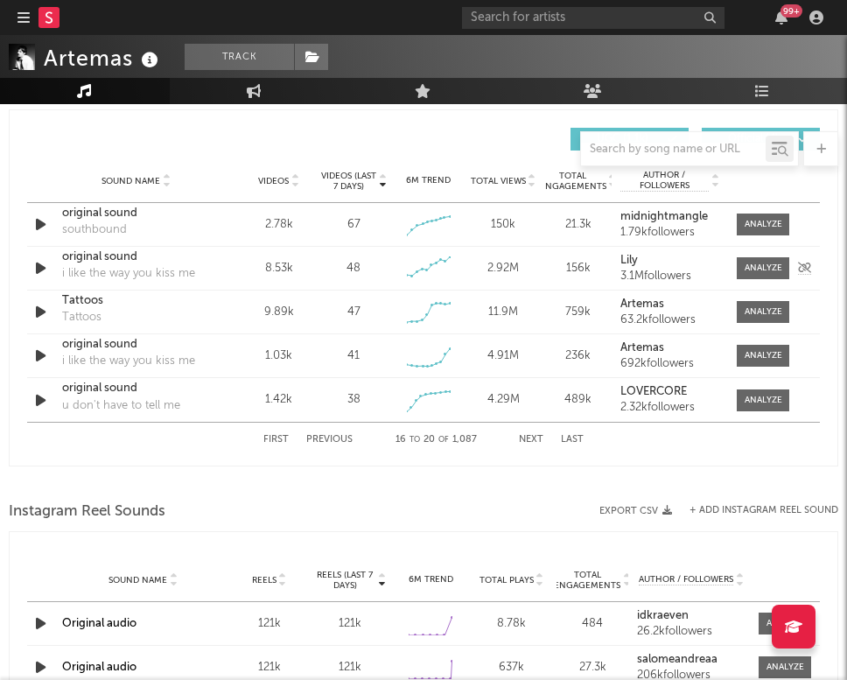
scroll to position [1572, 0]
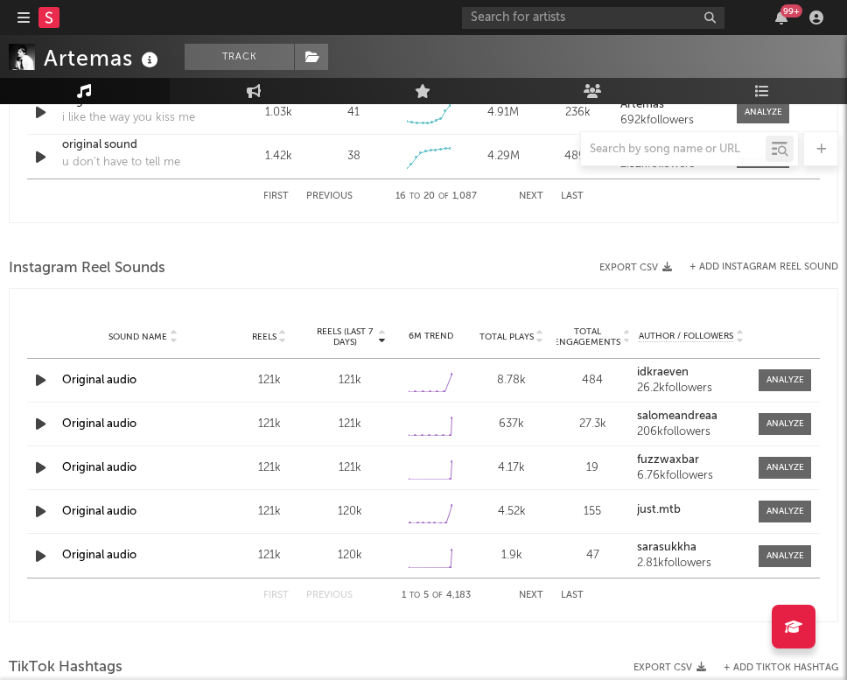
click at [542, 597] on button "Next" at bounding box center [531, 595] width 24 height 10
